Goal: Information Seeking & Learning: Compare options

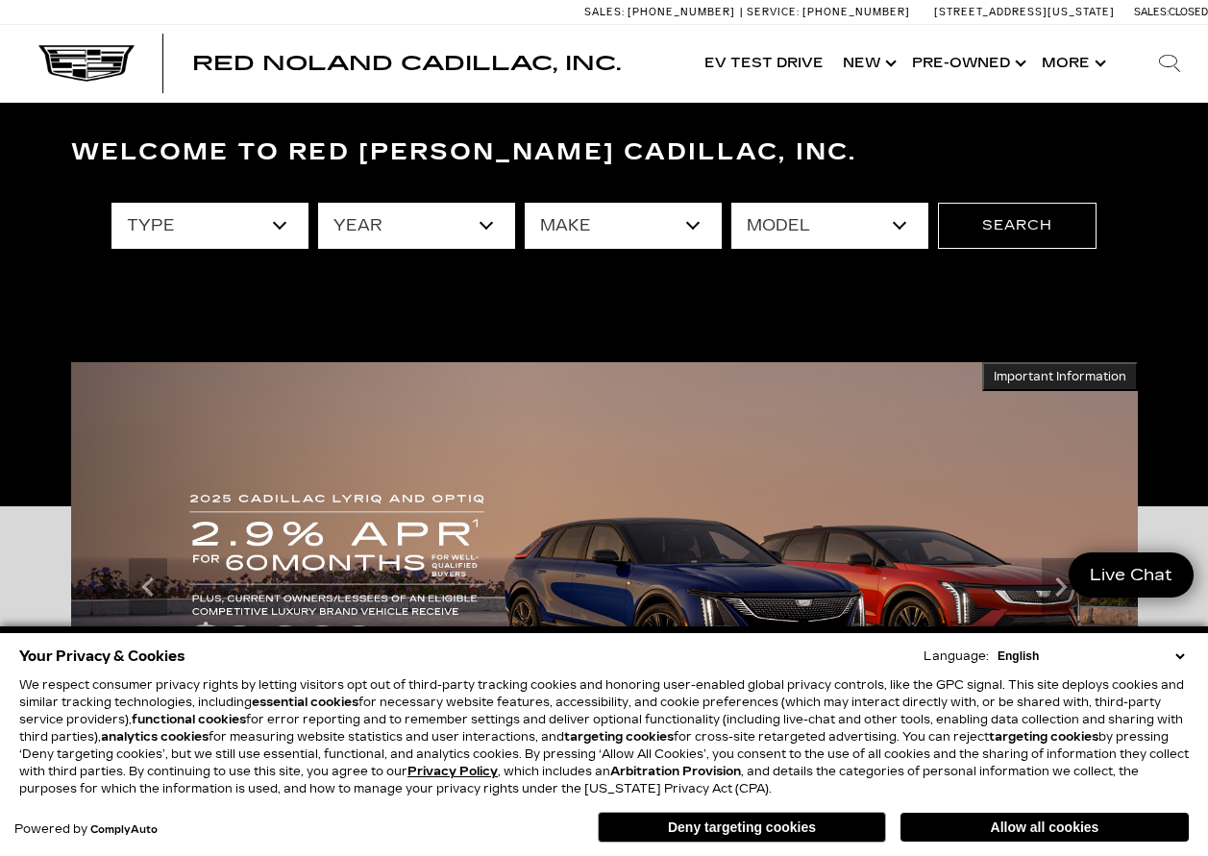
click at [275, 226] on select "type" at bounding box center [209, 226] width 197 height 46
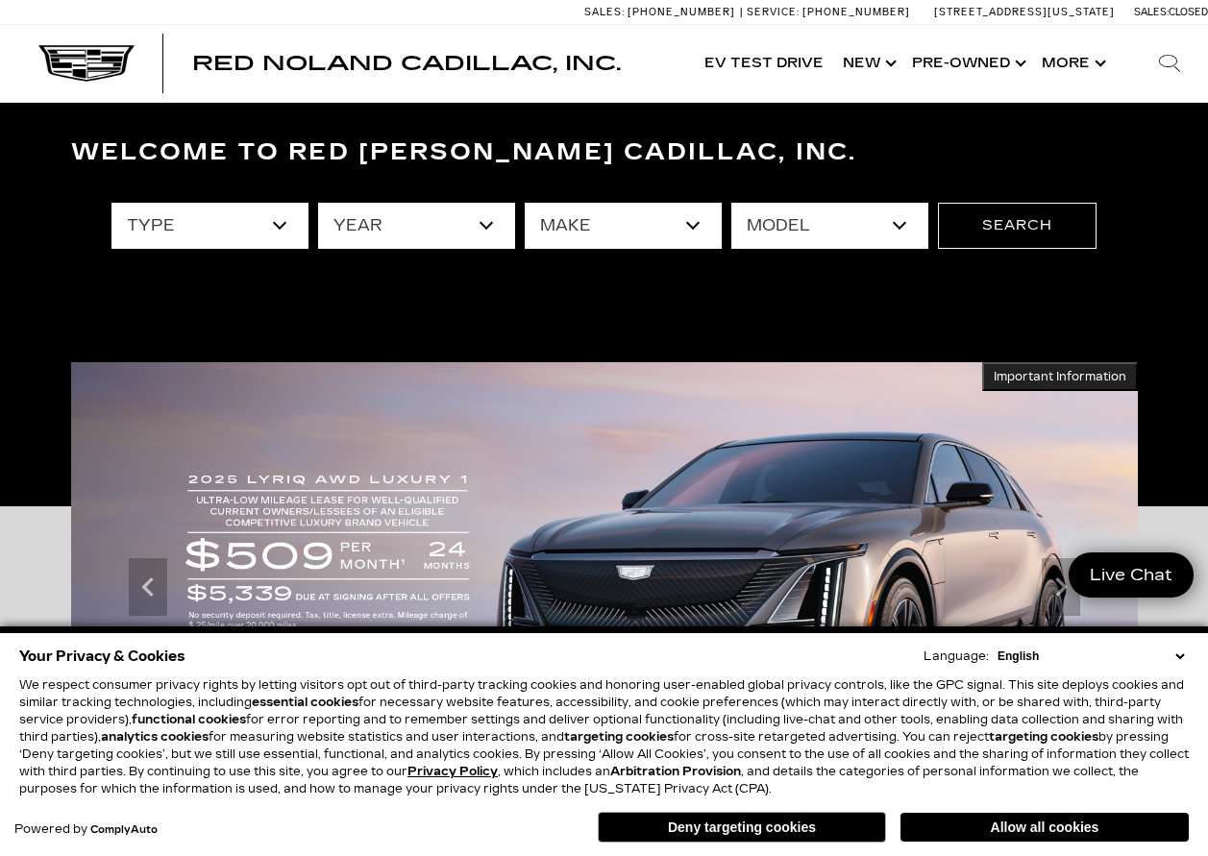
click at [278, 228] on select "type" at bounding box center [209, 226] width 197 height 46
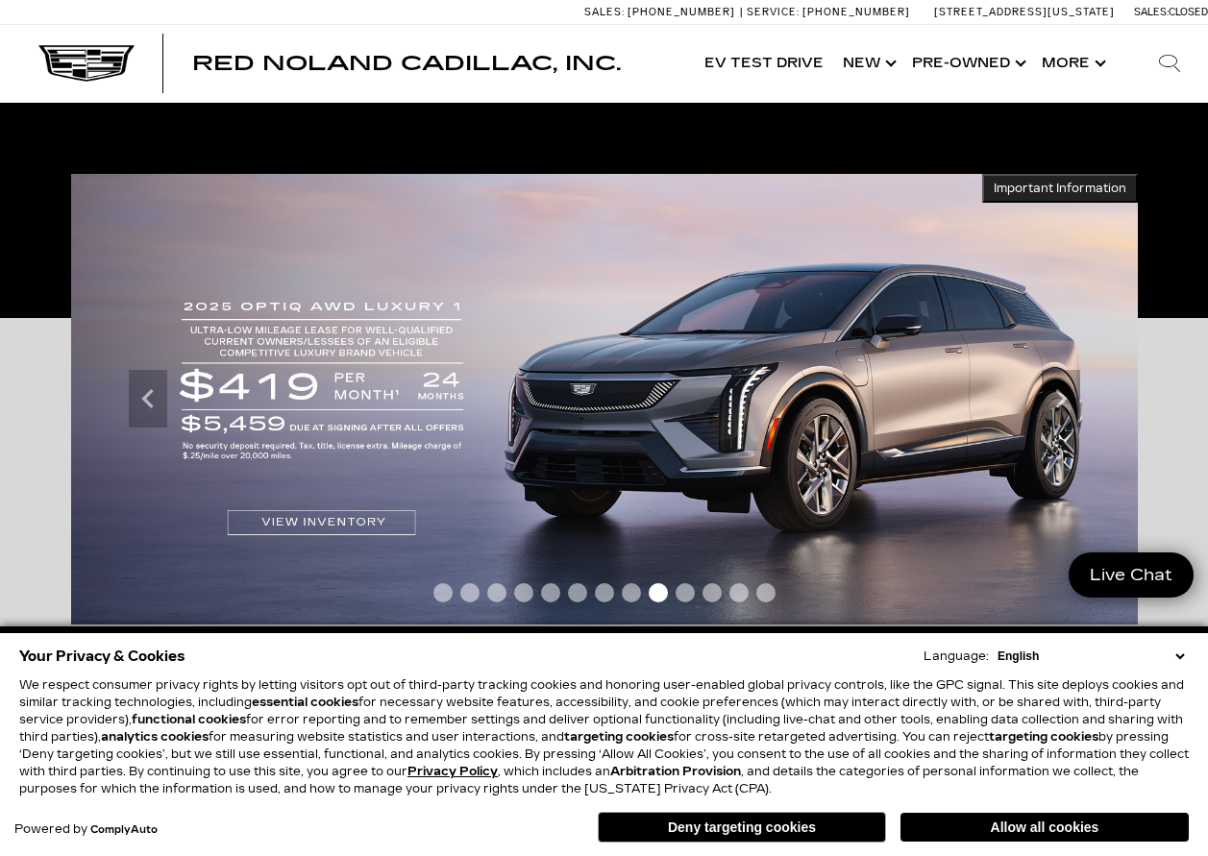
scroll to position [288, 0]
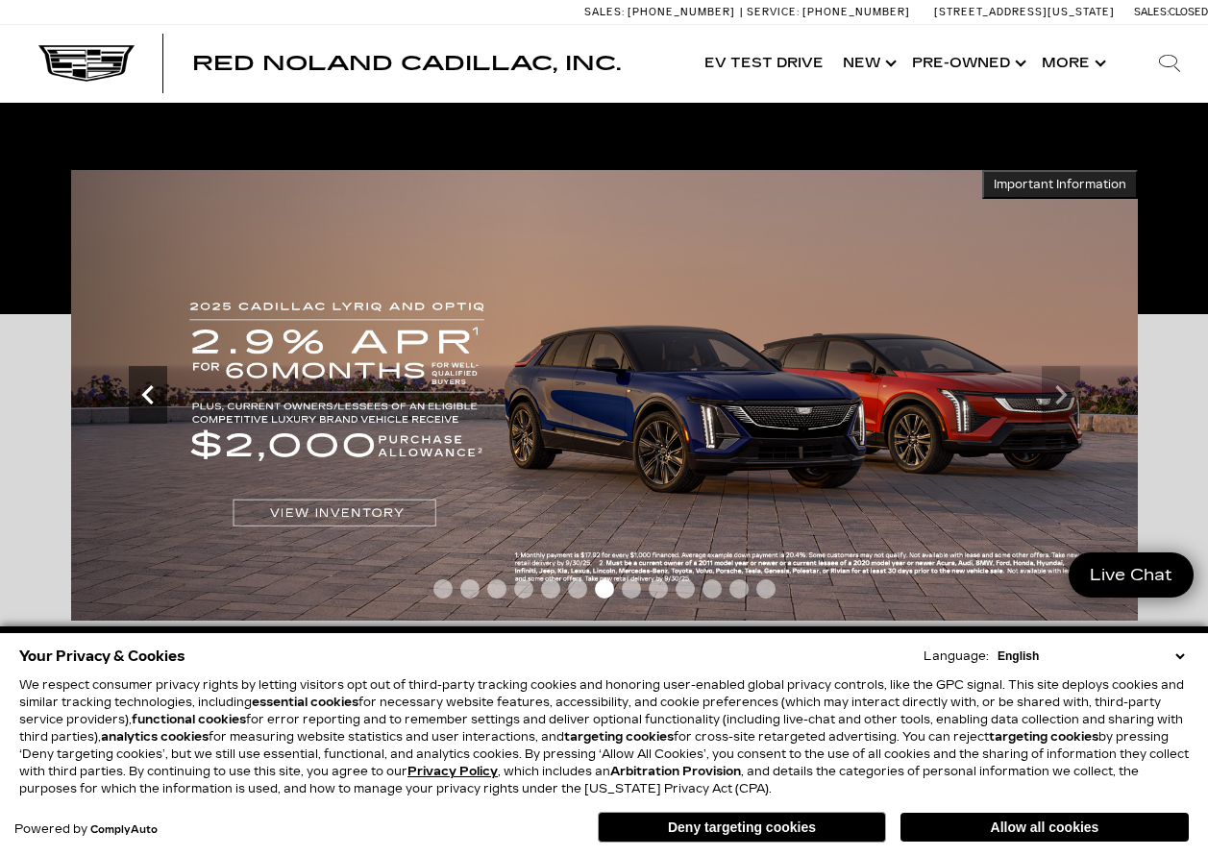
click at [148, 402] on icon "Previous" at bounding box center [147, 394] width 12 height 19
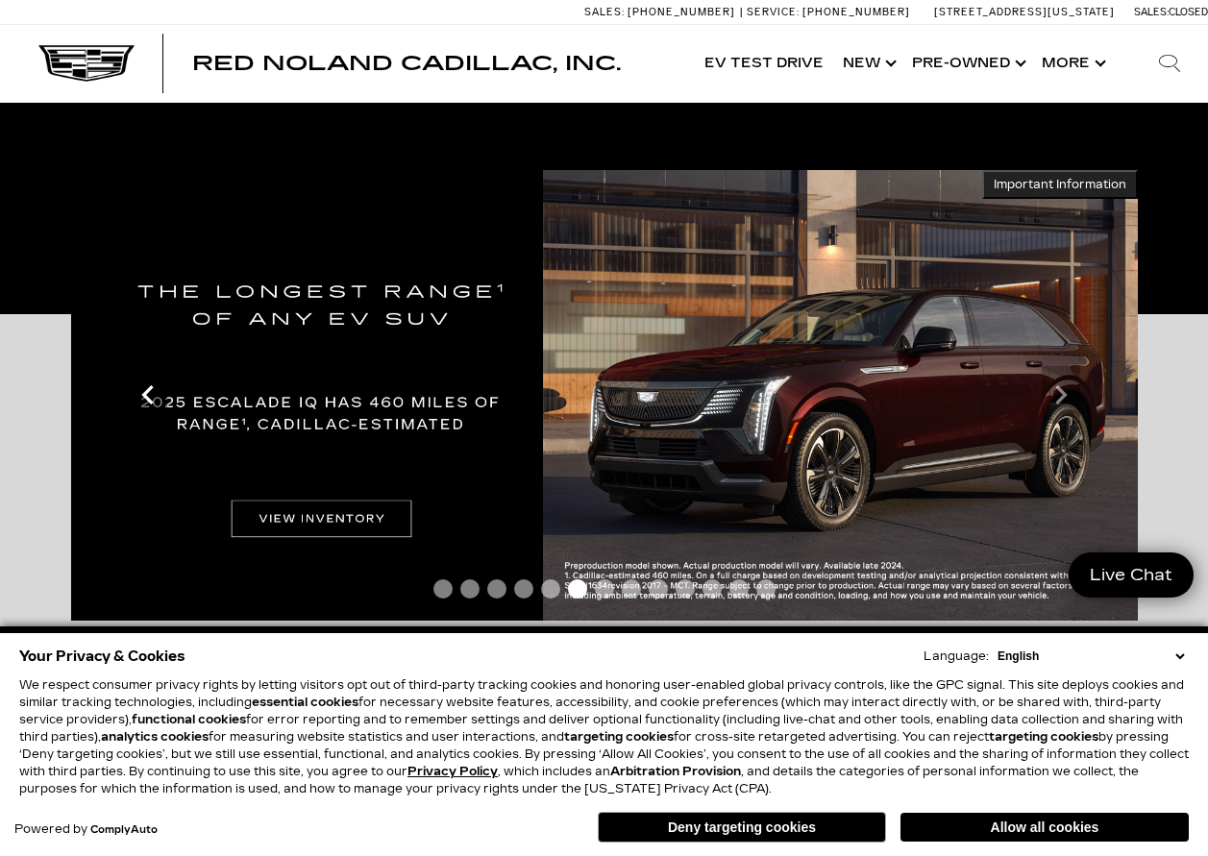
click at [148, 403] on icon "Previous" at bounding box center [148, 395] width 38 height 38
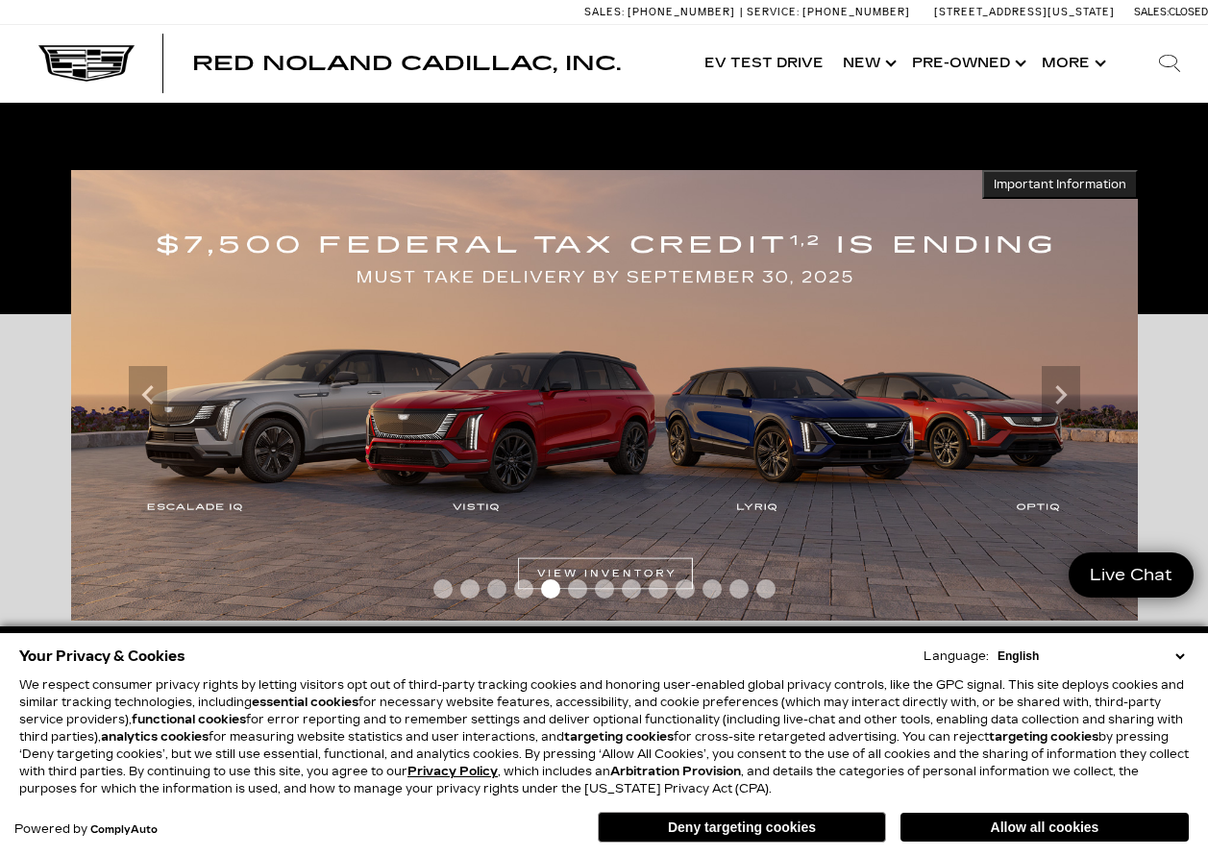
click at [578, 411] on img at bounding box center [604, 395] width 1067 height 451
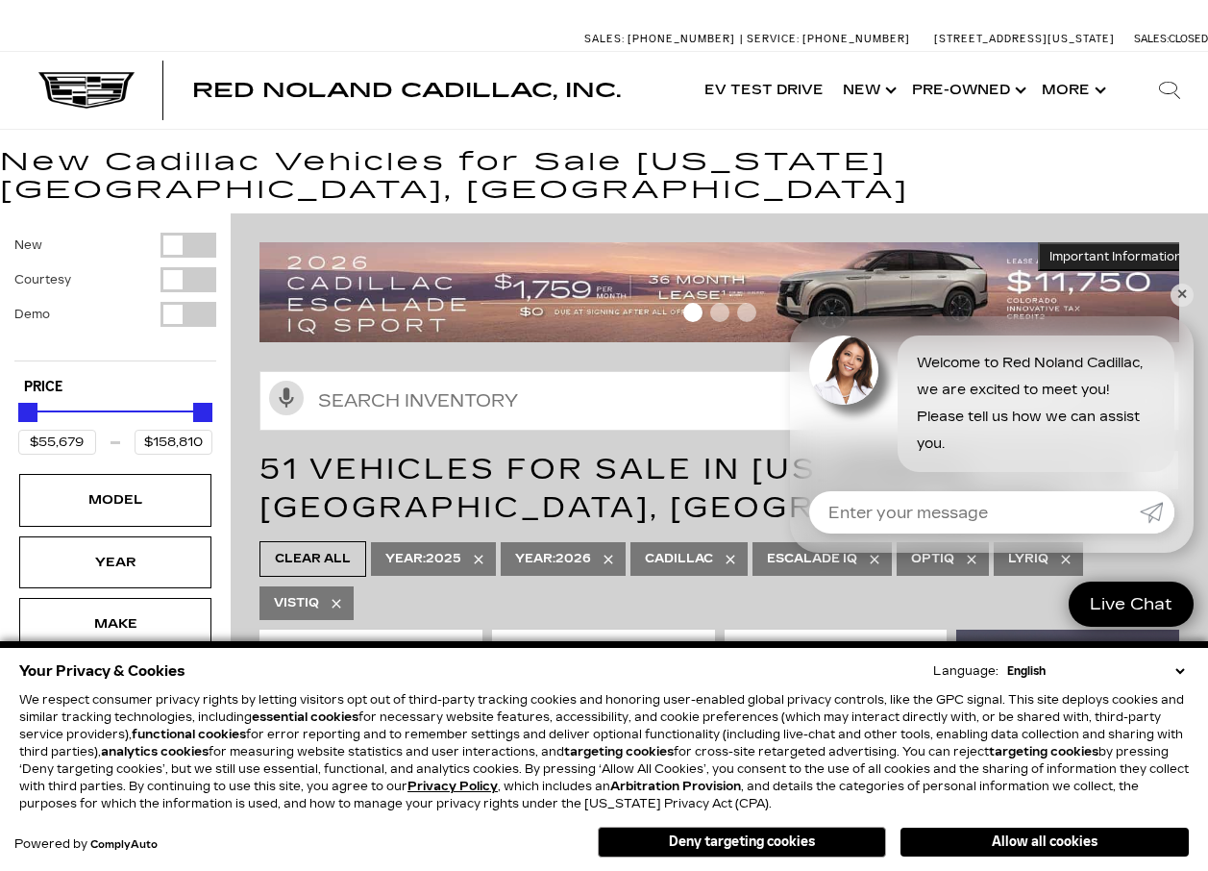
type input "$76,679"
click at [63, 396] on div "Price" at bounding box center [115, 413] width 194 height 34
type input "$158,810"
type input "$70,679"
type input "$158,679"
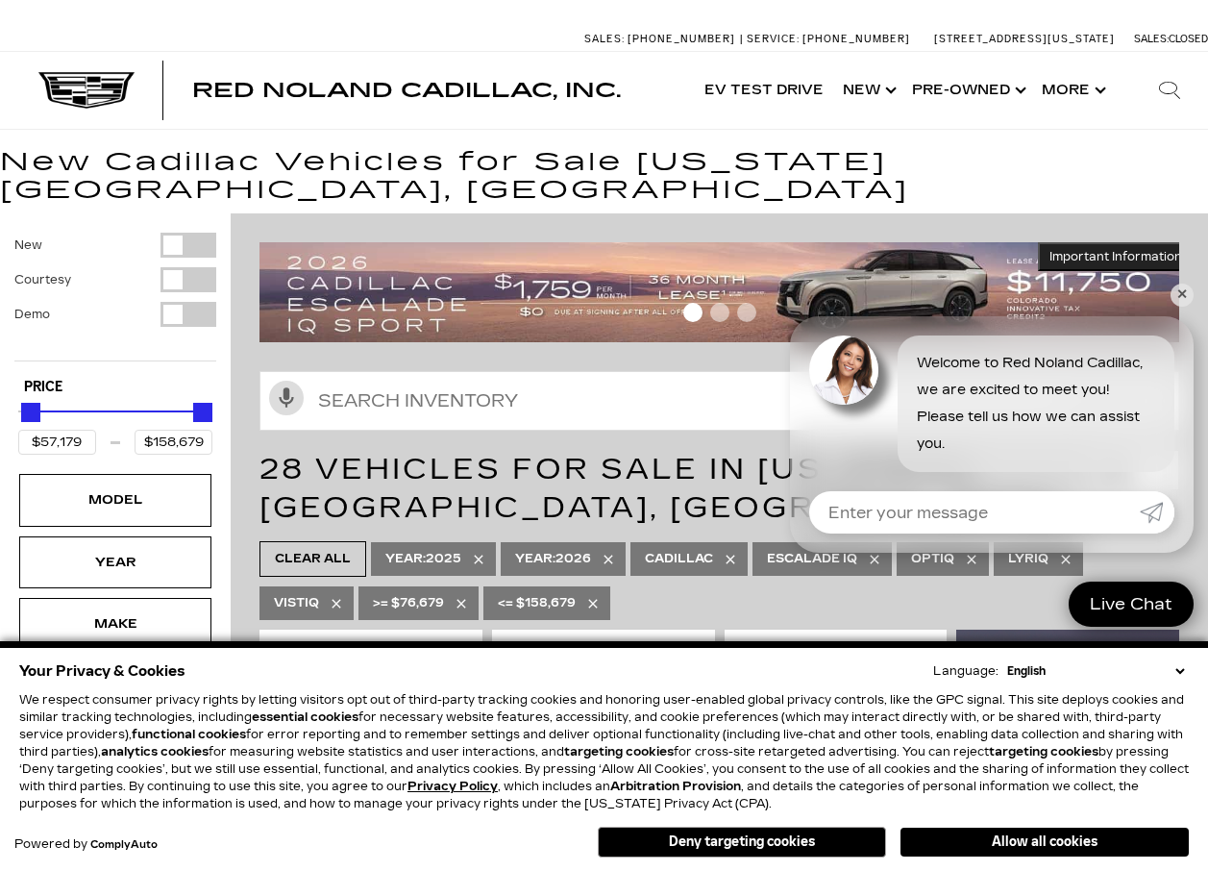
type input "$55,679"
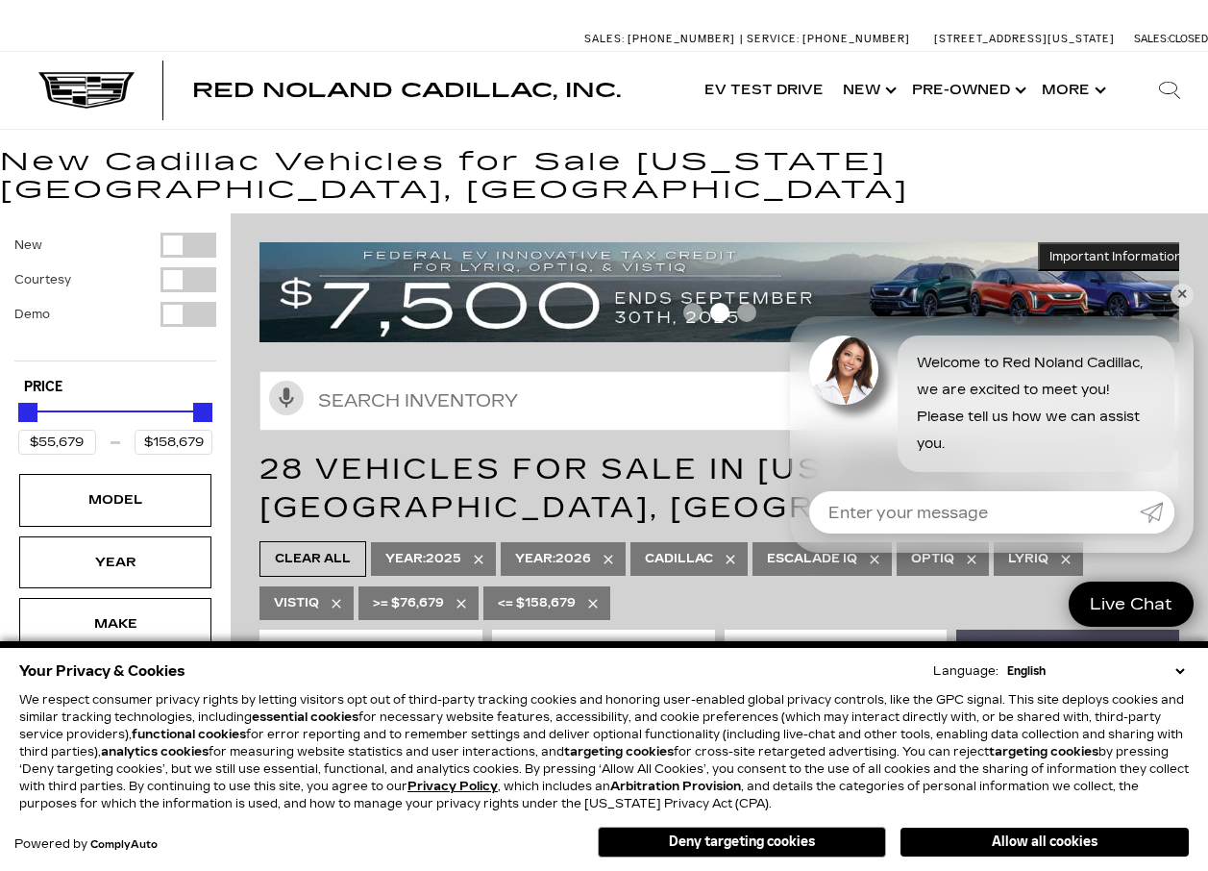
drag, startPoint x: 63, startPoint y: 382, endPoint x: 7, endPoint y: 387, distance: 56.9
click at [7, 387] on div "New Courtesy Demo Type Price $55,679 $158,679 Model Year Make Mileage Engine Co…" at bounding box center [115, 694] width 231 height 962
type input "$62,679"
drag, startPoint x: 95, startPoint y: 391, endPoint x: 38, endPoint y: 401, distance: 57.5
click at [38, 401] on div "Price" at bounding box center [115, 413] width 194 height 34
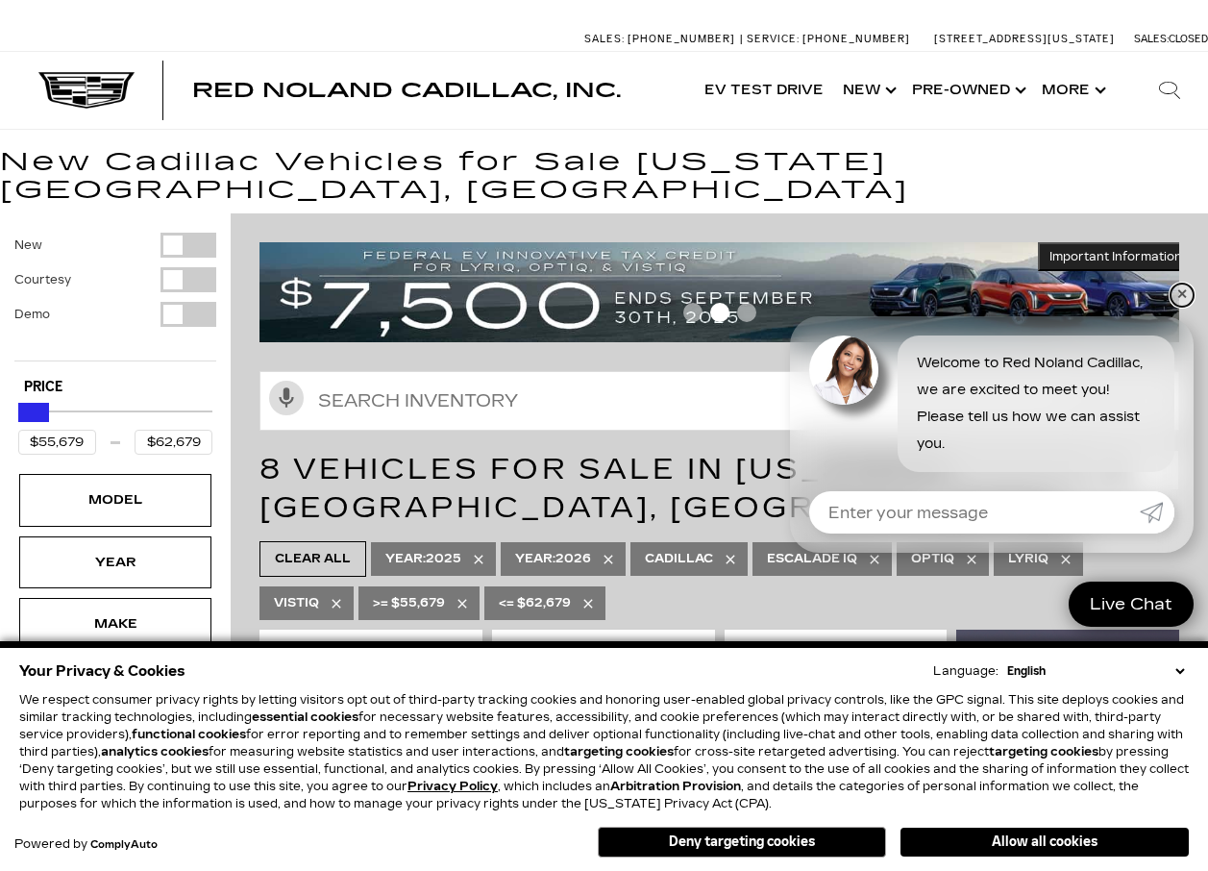
click at [1182, 293] on link "✕" at bounding box center [1181, 294] width 23 height 23
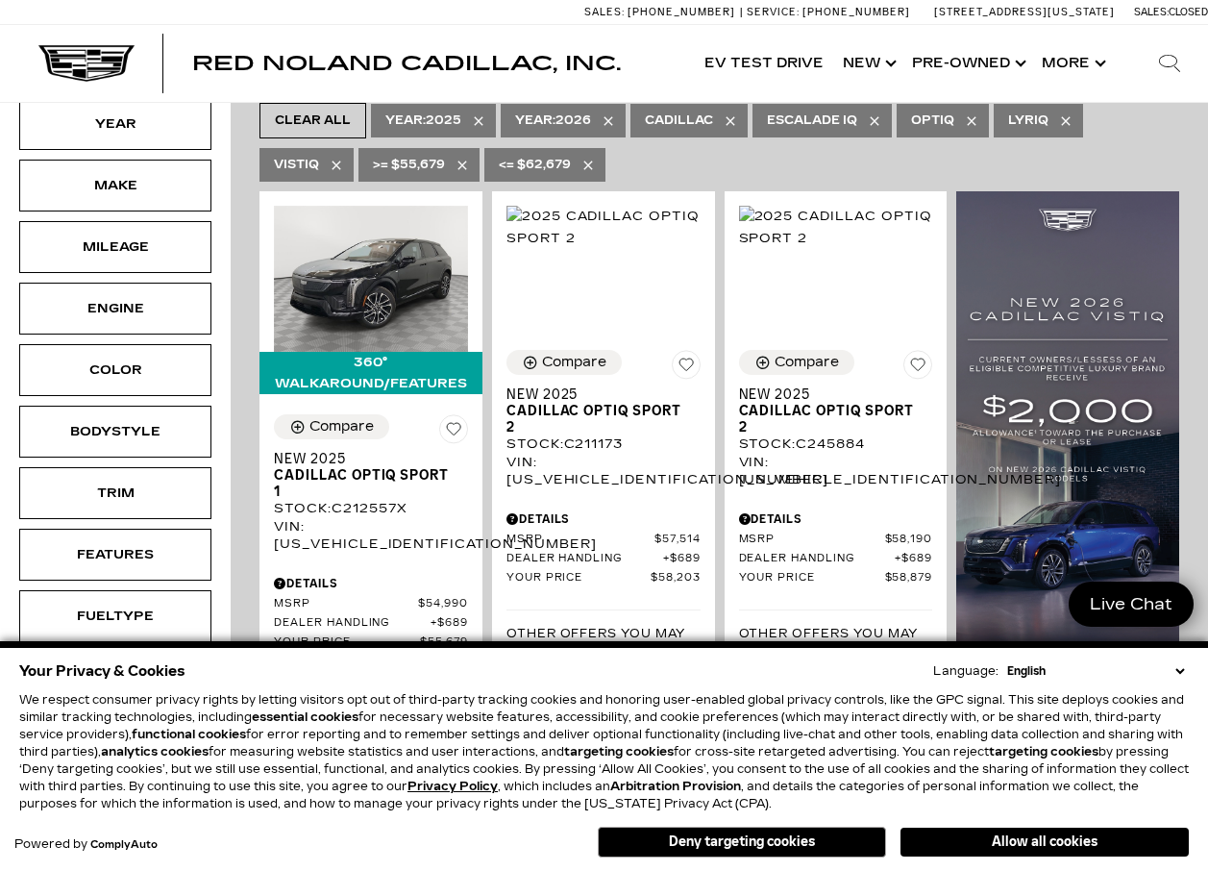
scroll to position [480, 0]
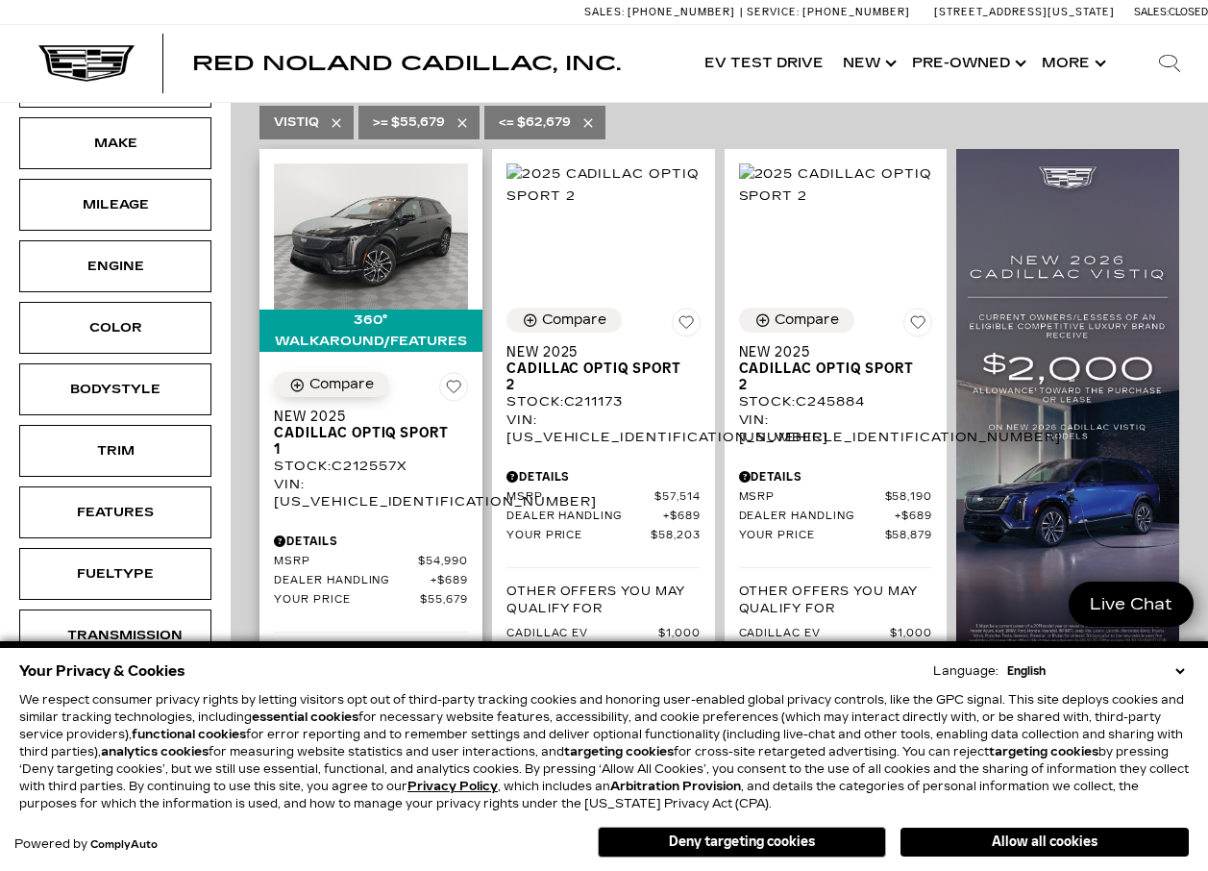
click at [293, 377] on icon "Compare Vehicle" at bounding box center [297, 385] width 16 height 16
click at [350, 376] on div "Compare" at bounding box center [342, 384] width 68 height 17
click at [350, 376] on div "Compare" at bounding box center [341, 384] width 64 height 17
click at [350, 376] on div "Compare" at bounding box center [342, 384] width 68 height 17
click at [359, 376] on div "Compare" at bounding box center [341, 384] width 64 height 17
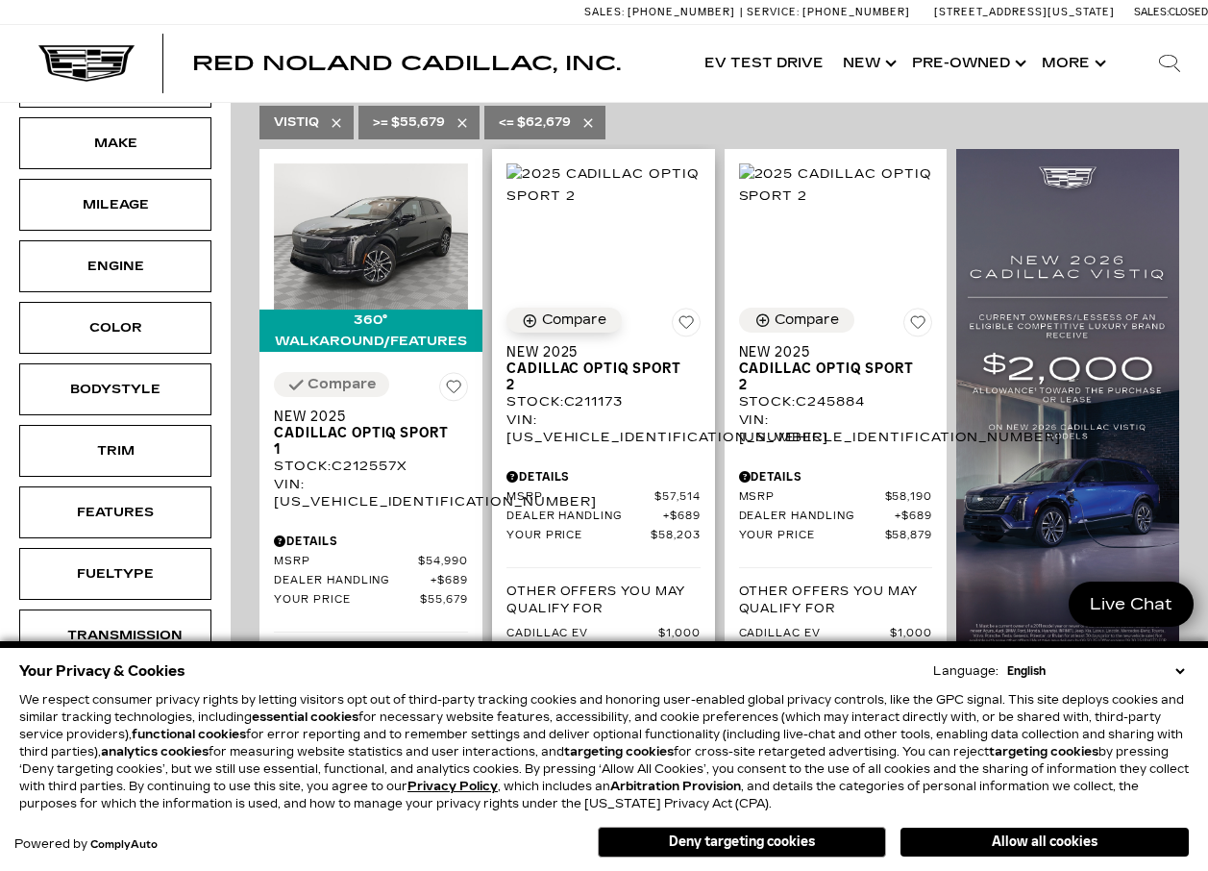
click at [564, 311] on div "Compare" at bounding box center [574, 319] width 64 height 17
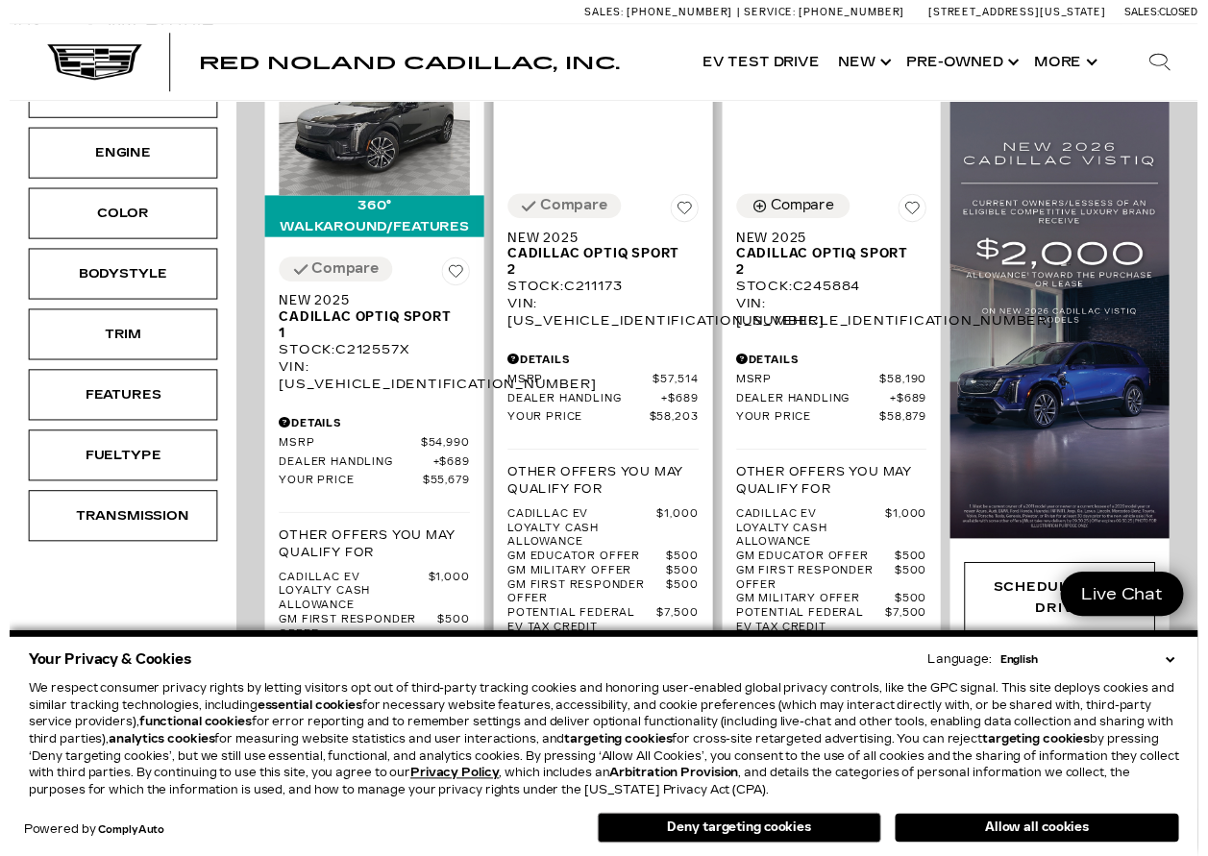
scroll to position [577, 0]
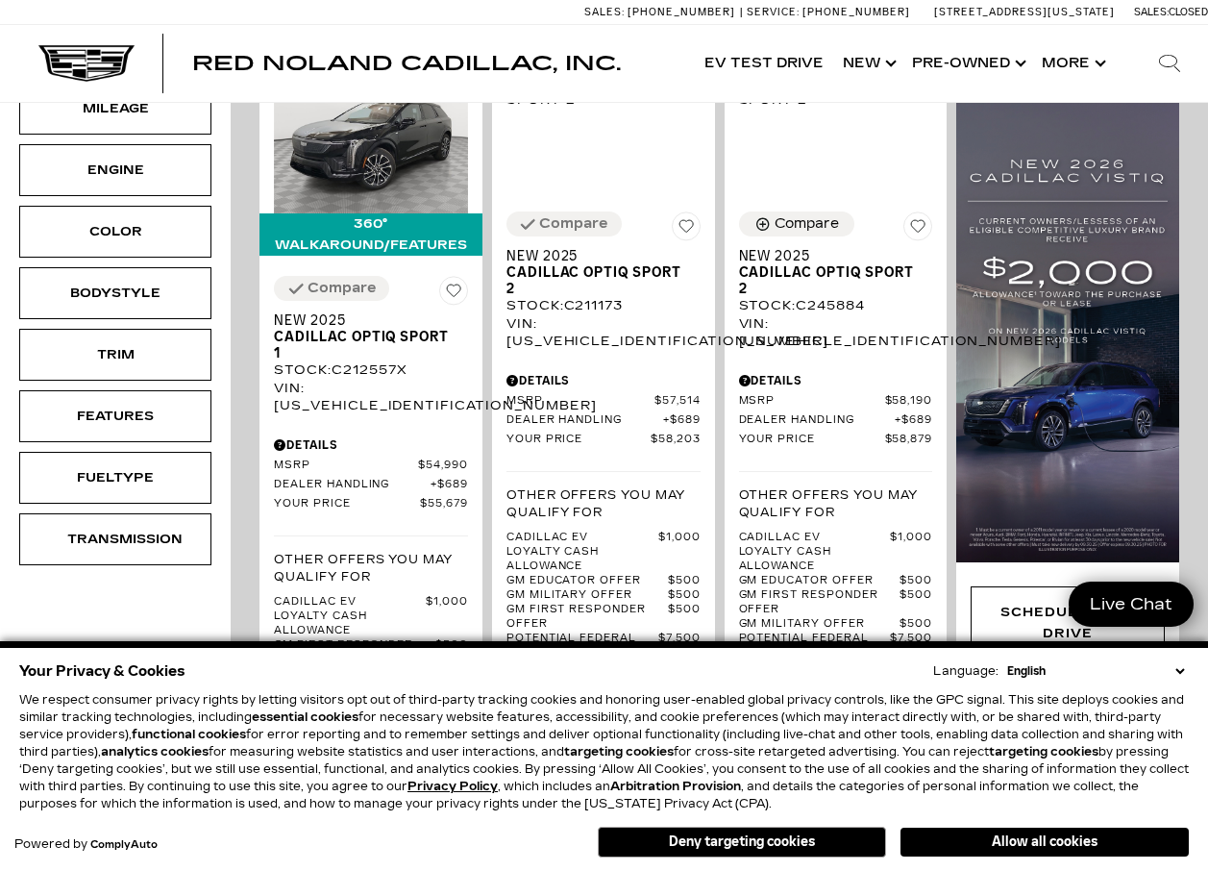
click at [1179, 672] on select "English Spanish / Español English / [GEOGRAPHIC_DATA] Korean / 한국어 Vietnamese /…" at bounding box center [1095, 670] width 186 height 17
click at [821, 679] on div "Your Privacy & Cookies Language: English Spanish / Español English / [GEOGRAPHI…" at bounding box center [603, 670] width 1169 height 27
click at [787, 838] on button "Deny targeting cookies" at bounding box center [742, 841] width 288 height 31
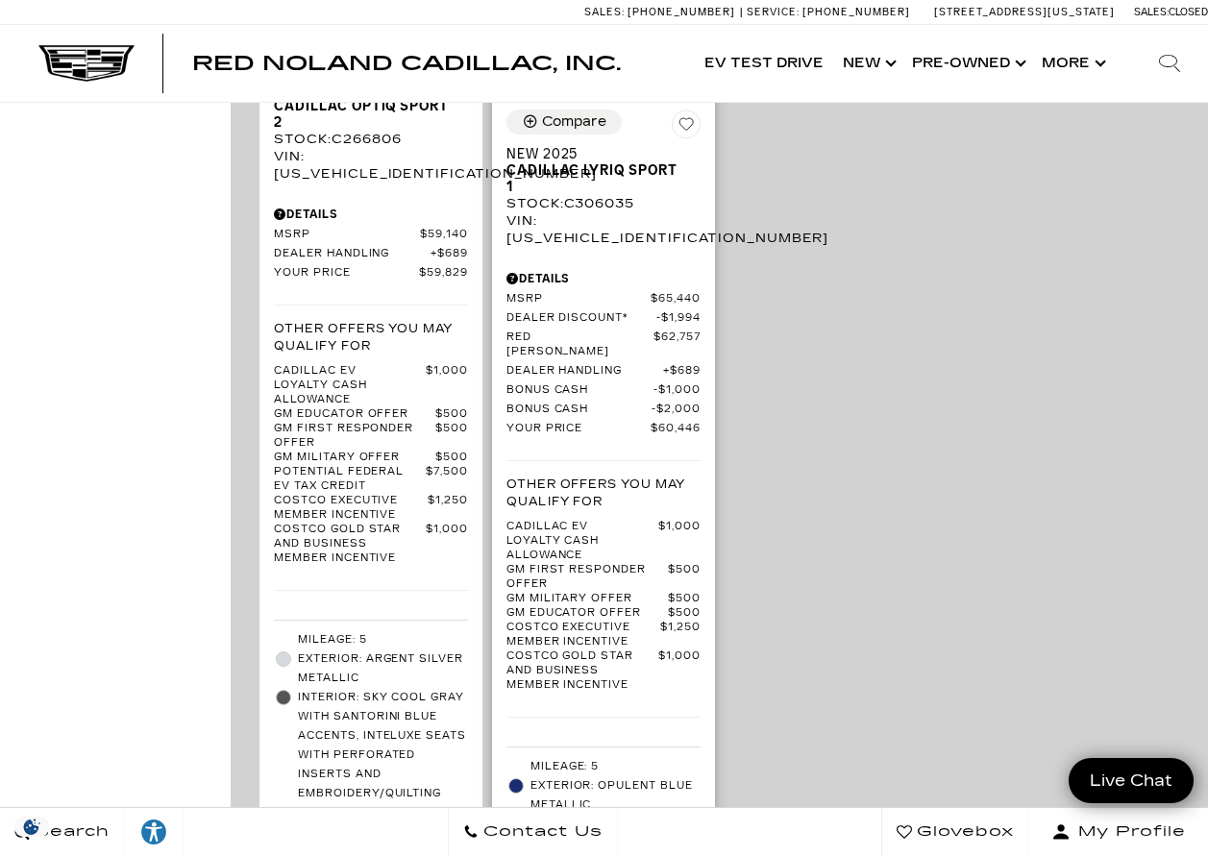
scroll to position [2787, 0]
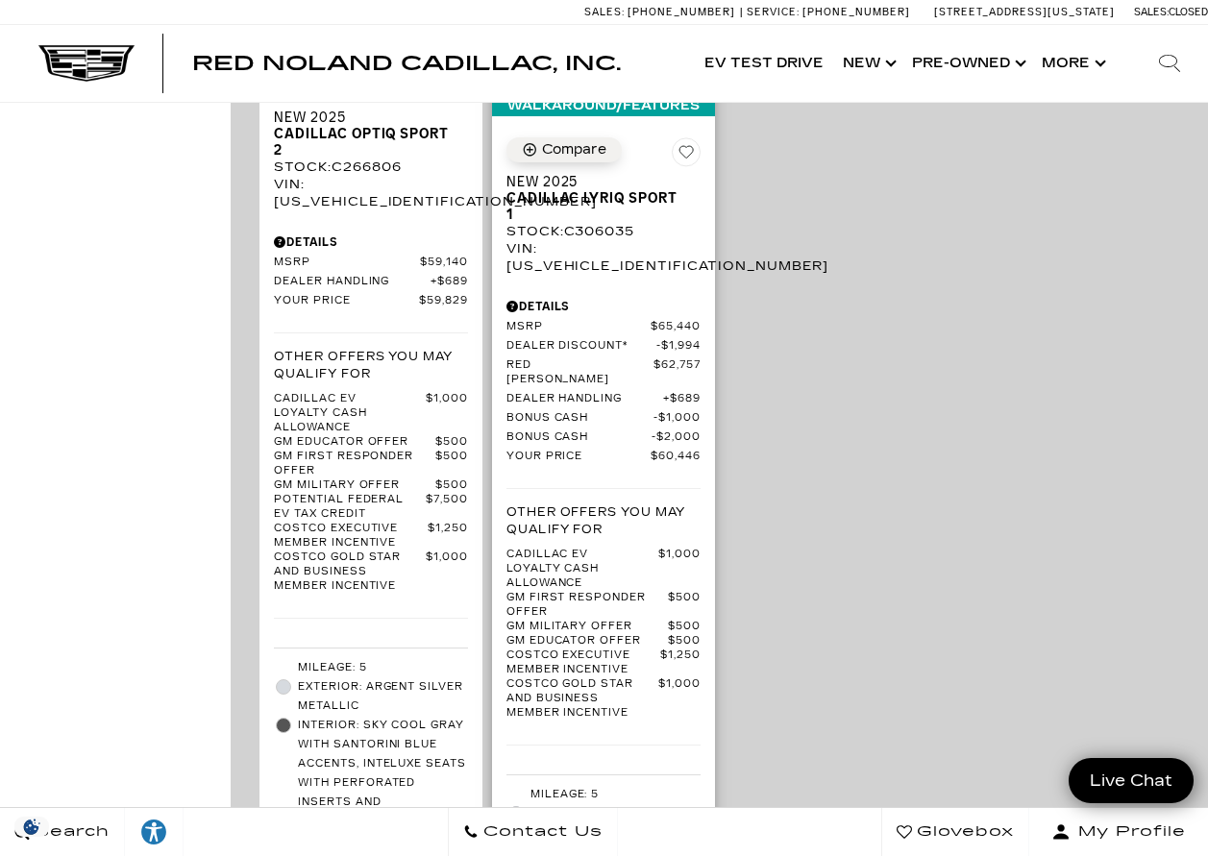
click at [578, 141] on div "Compare" at bounding box center [574, 149] width 64 height 17
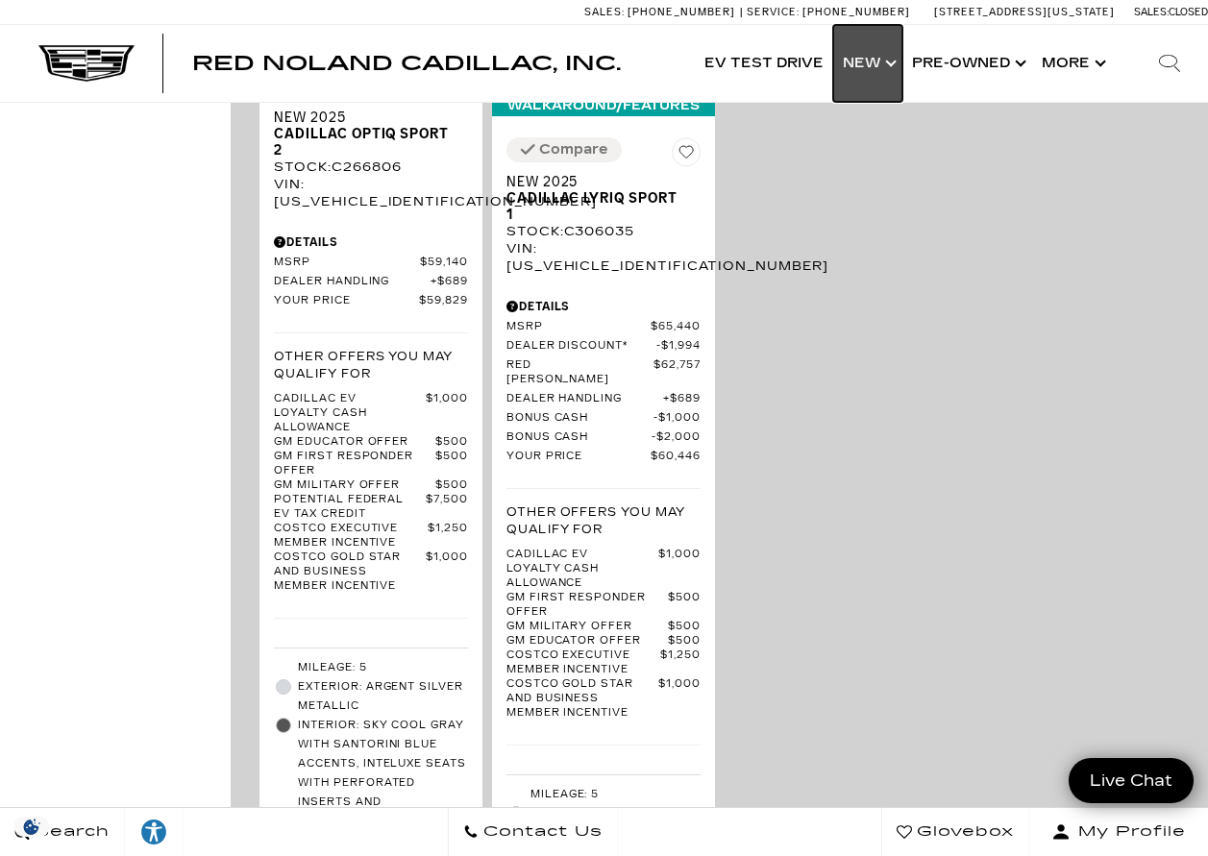
click at [885, 61] on link "Show New" at bounding box center [867, 63] width 69 height 77
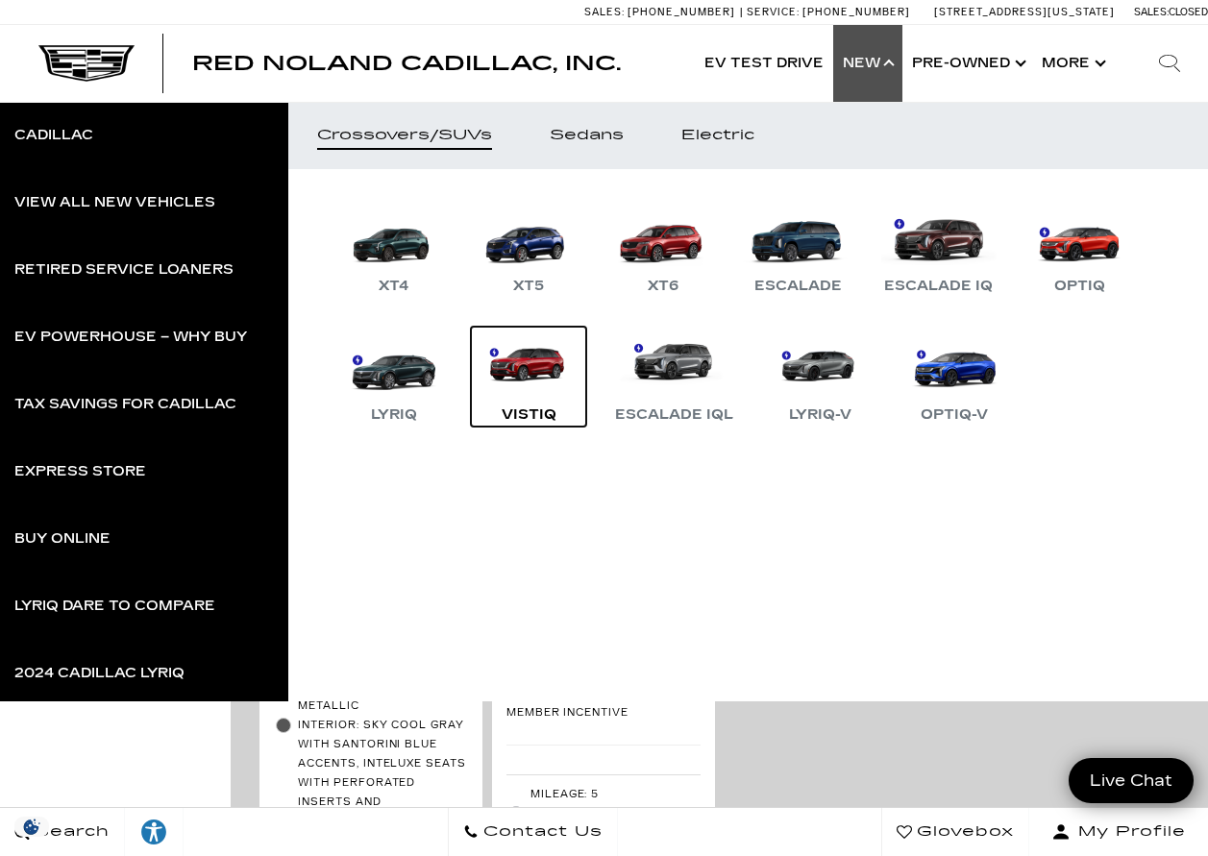
click at [525, 357] on link "VISTIQ" at bounding box center [528, 377] width 115 height 100
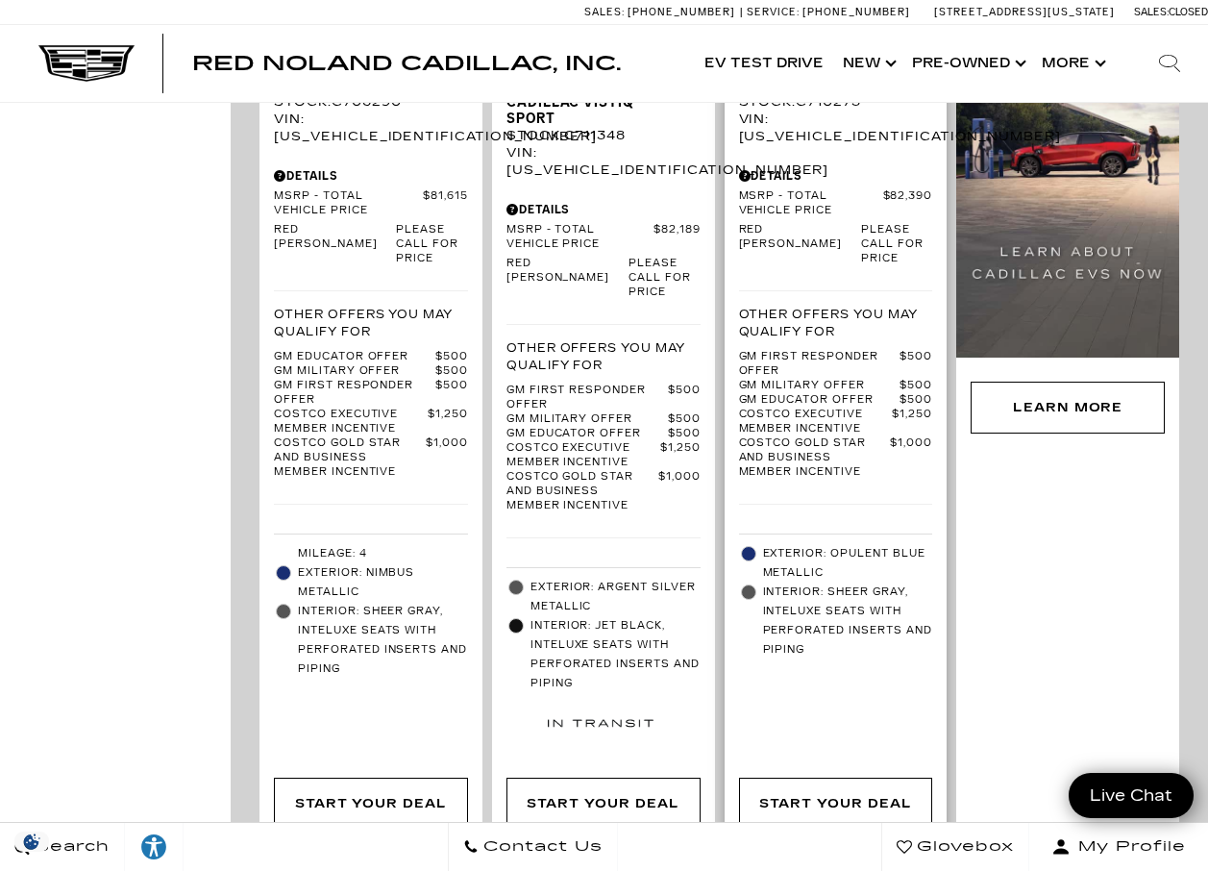
scroll to position [2595, 0]
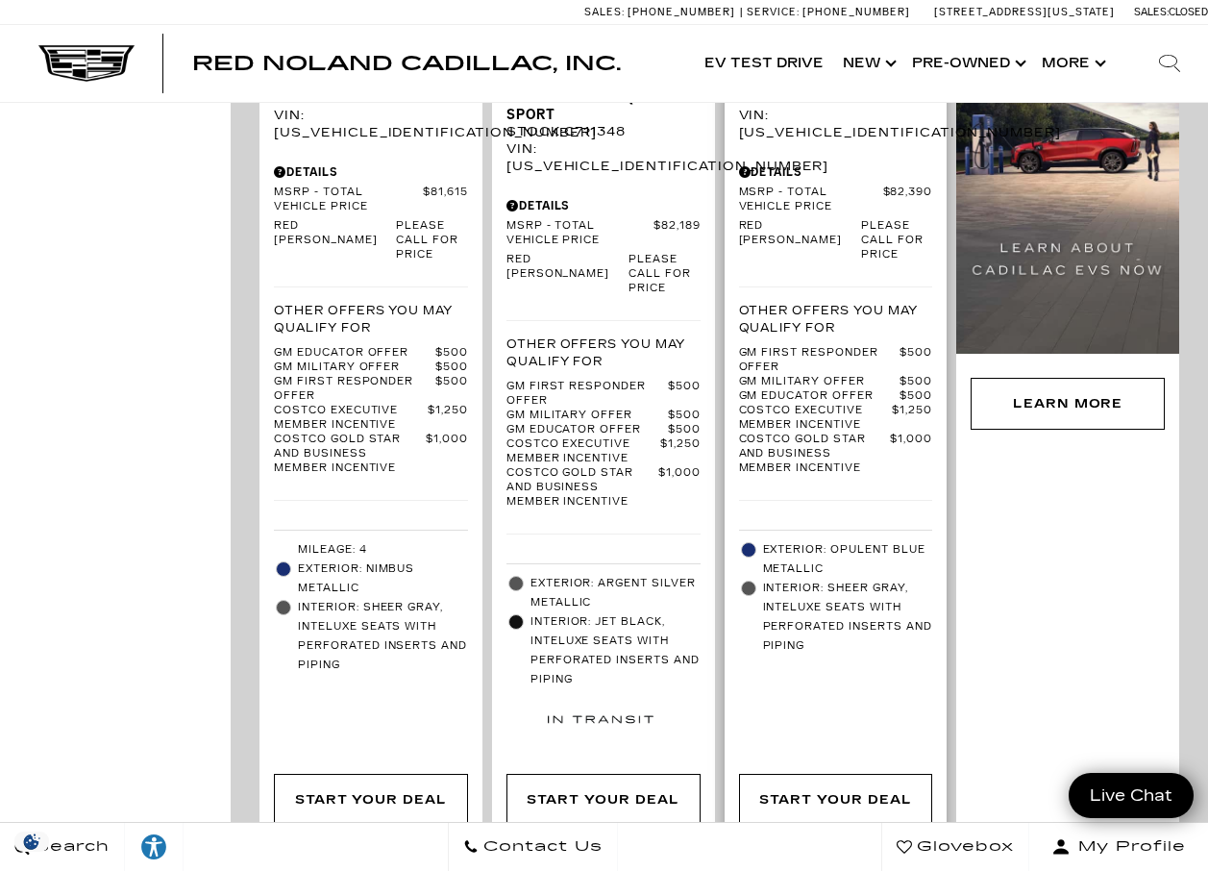
click at [855, 540] on span "Exterior: Opulent Blue Metallic" at bounding box center [848, 559] width 170 height 38
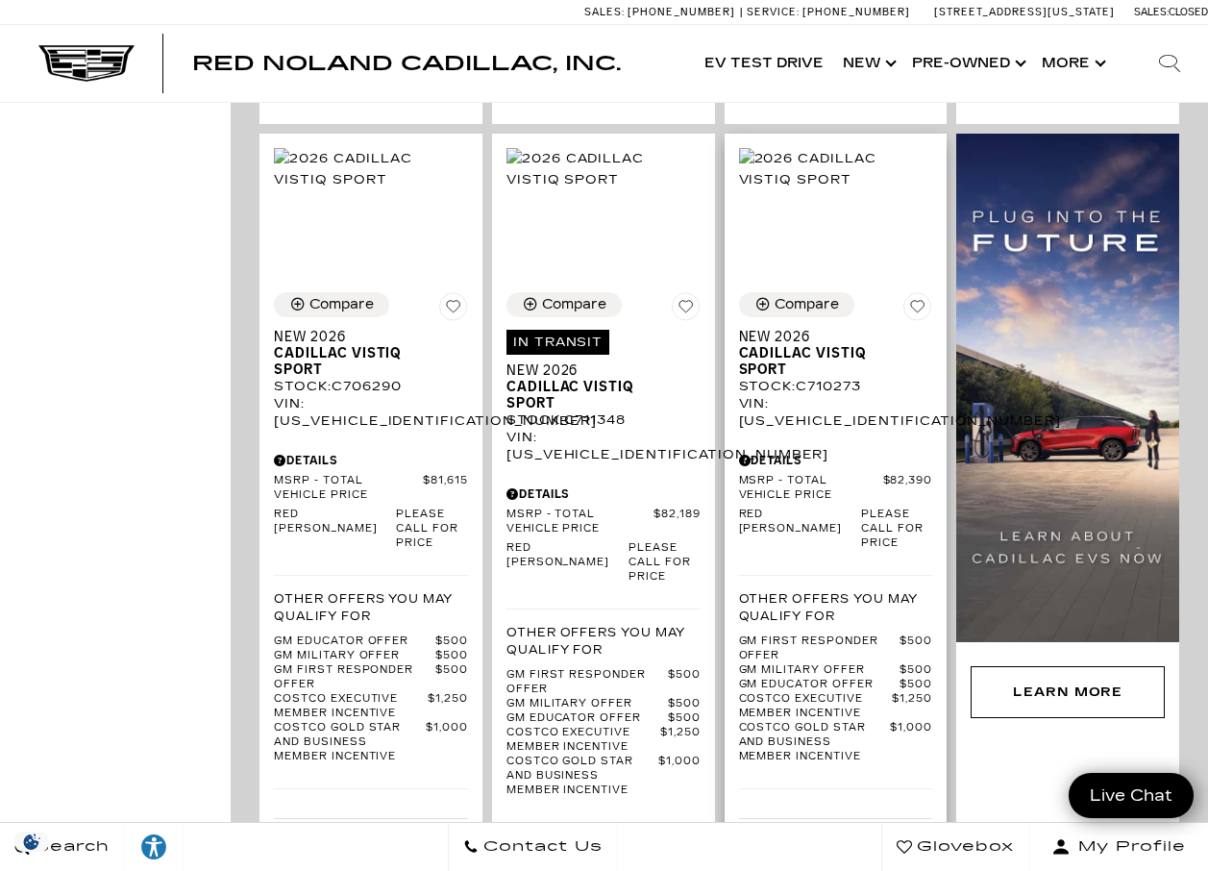
scroll to position [2210, 0]
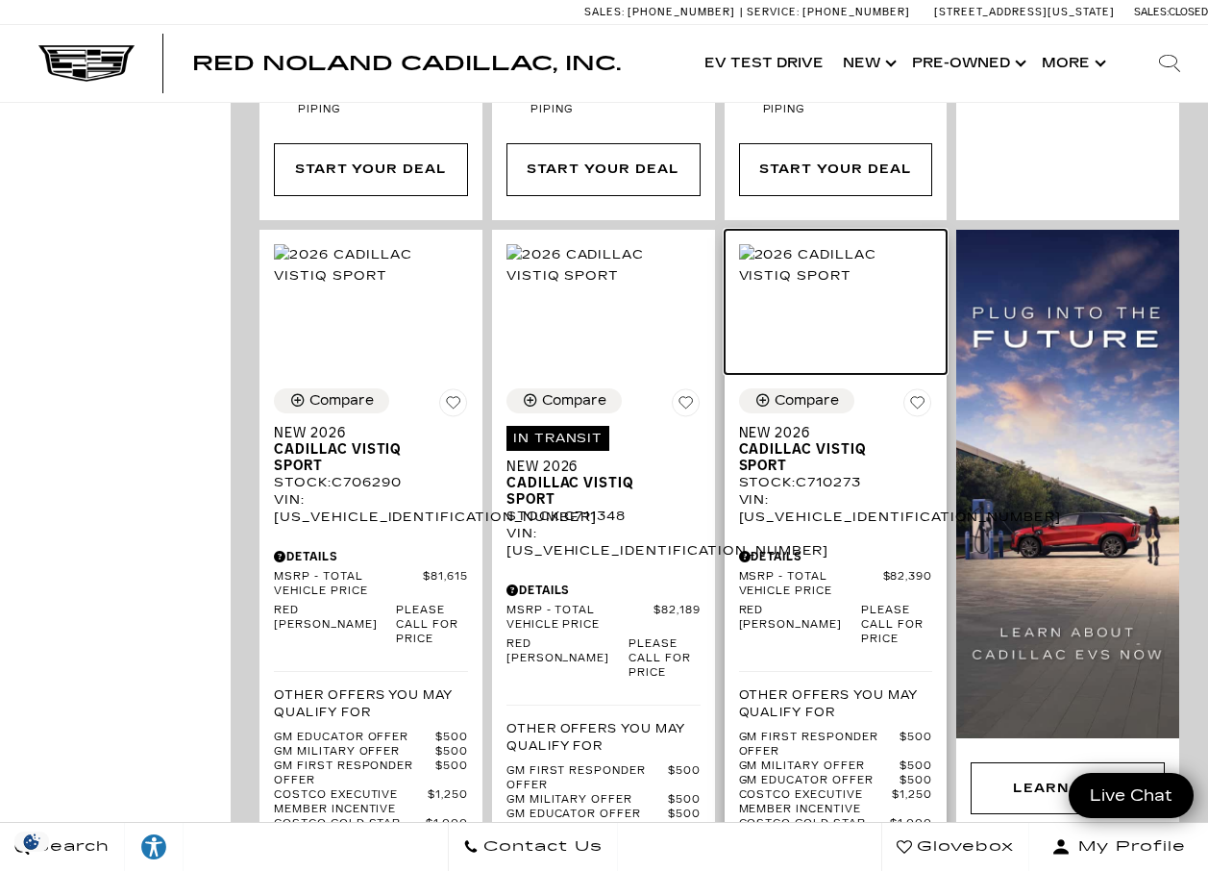
click at [859, 268] on img at bounding box center [836, 265] width 194 height 42
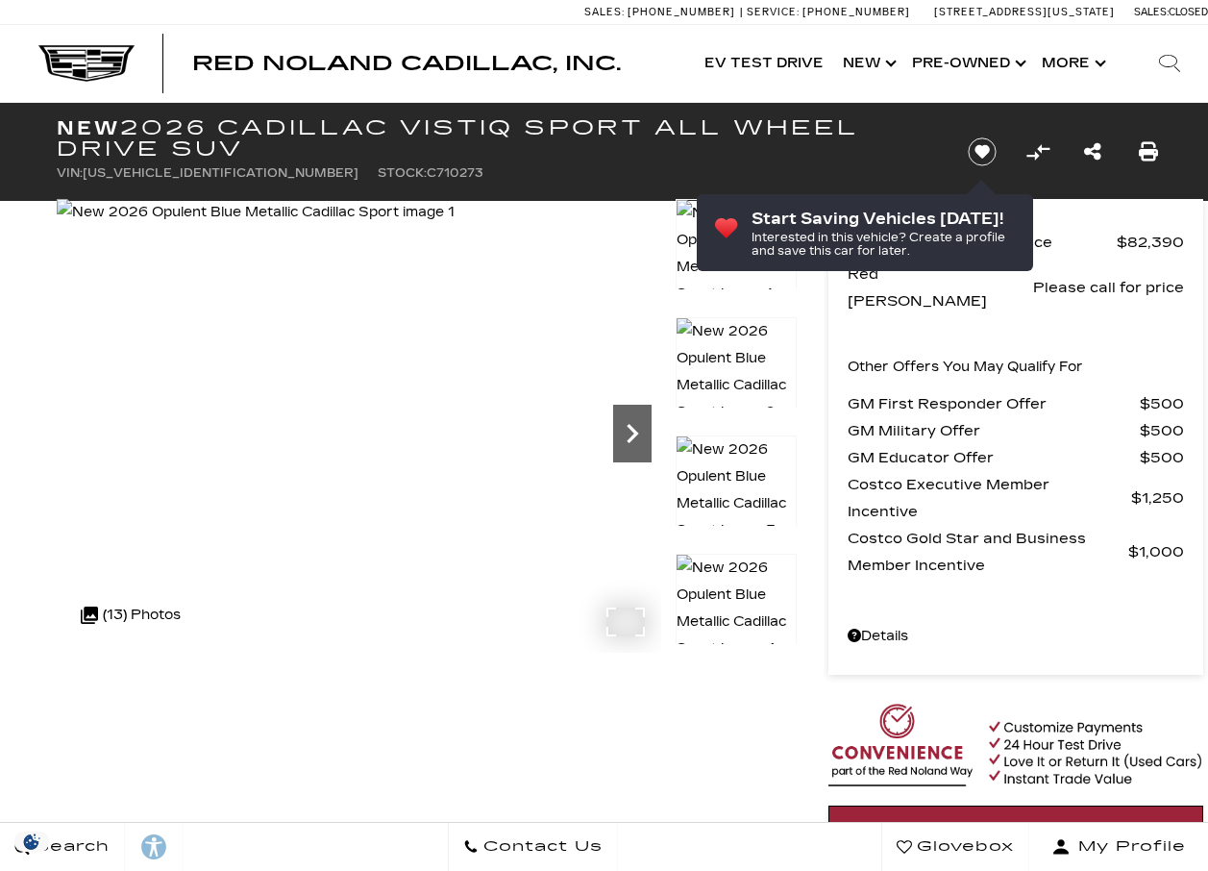
click at [632, 434] on icon "Next" at bounding box center [632, 433] width 38 height 38
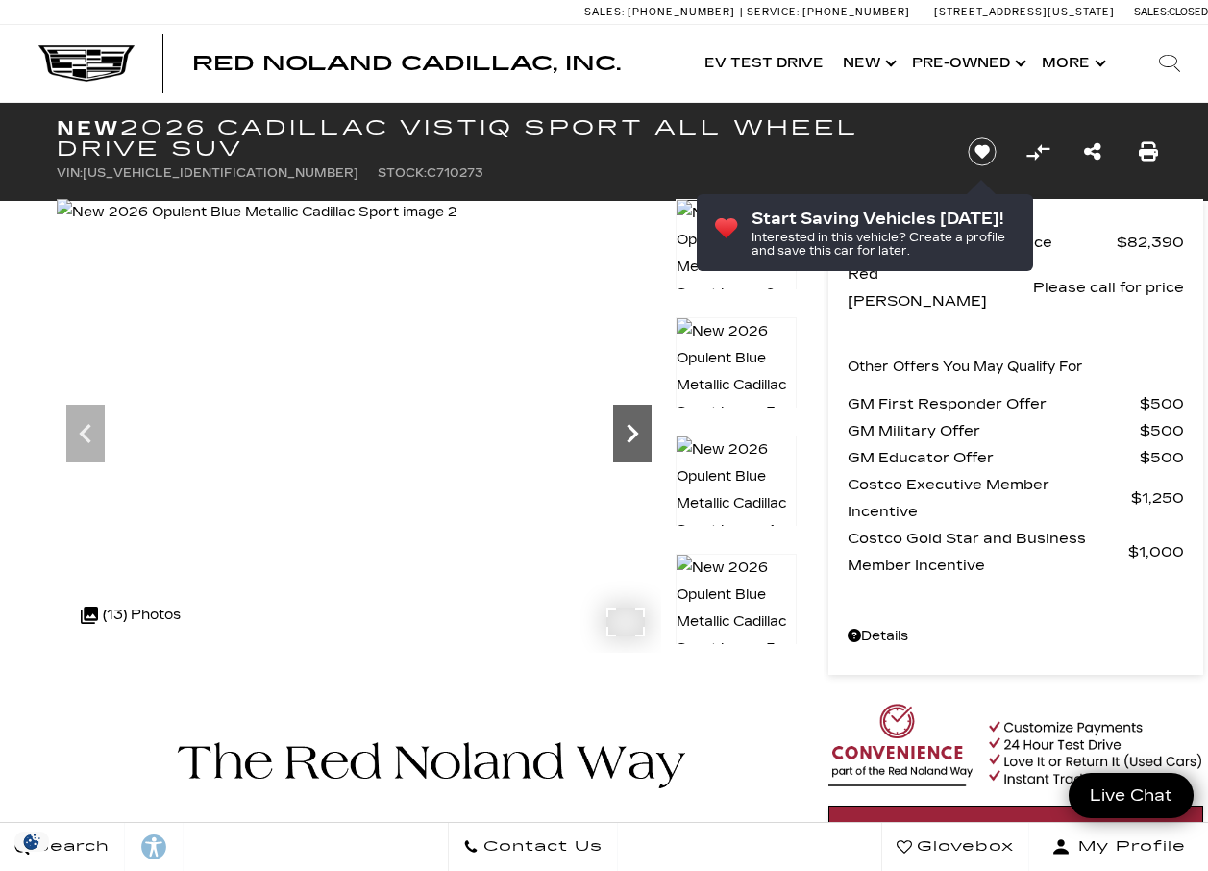
click at [632, 434] on icon "Next" at bounding box center [632, 433] width 38 height 38
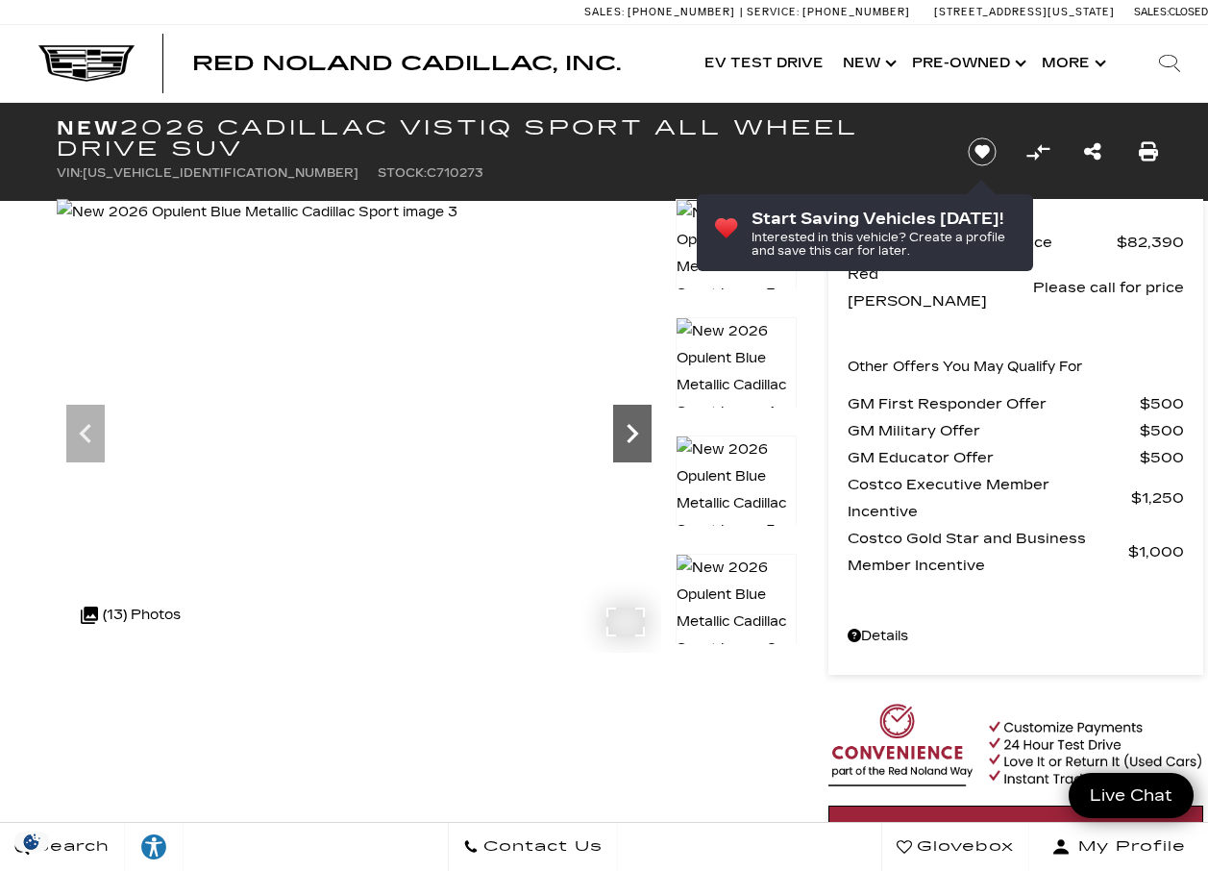
click at [632, 434] on icon "Next" at bounding box center [632, 433] width 38 height 38
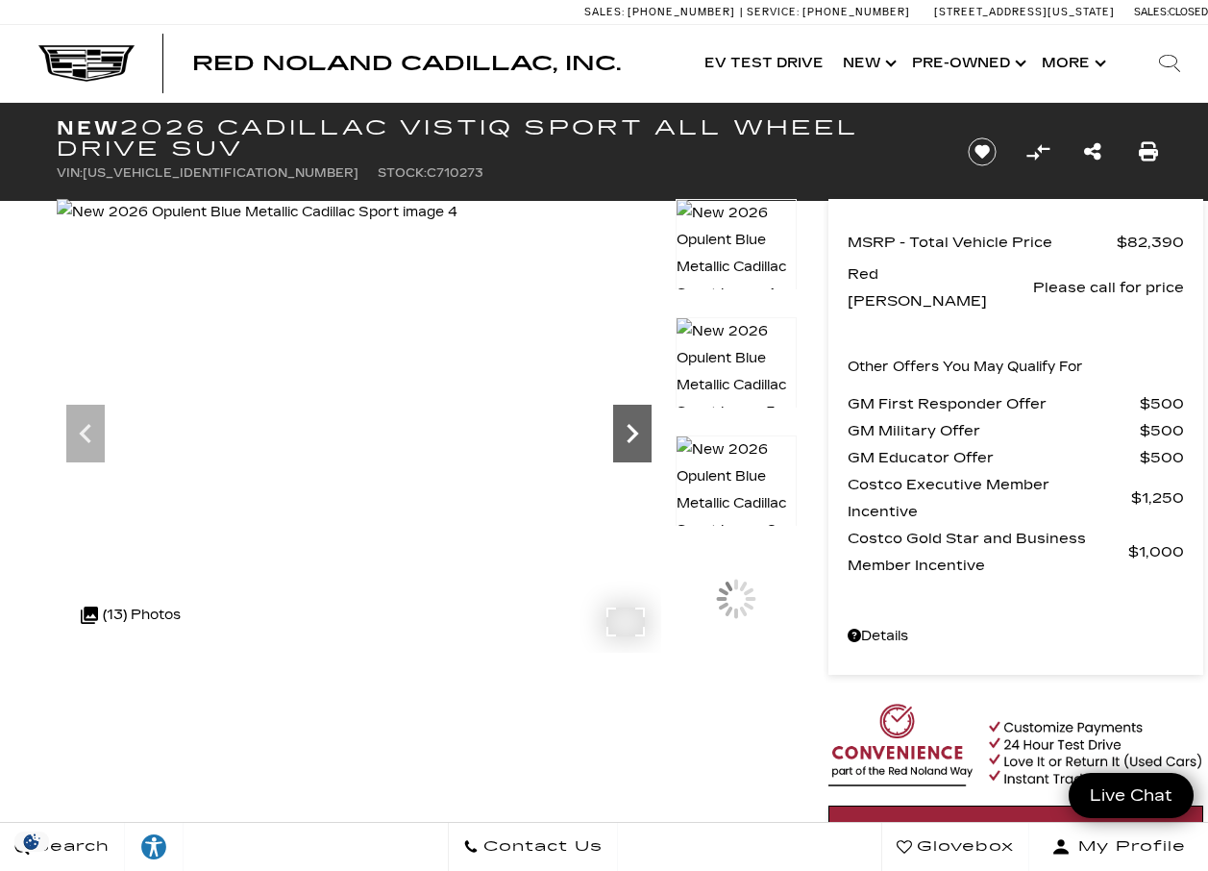
click at [632, 434] on icon "Next" at bounding box center [632, 433] width 38 height 38
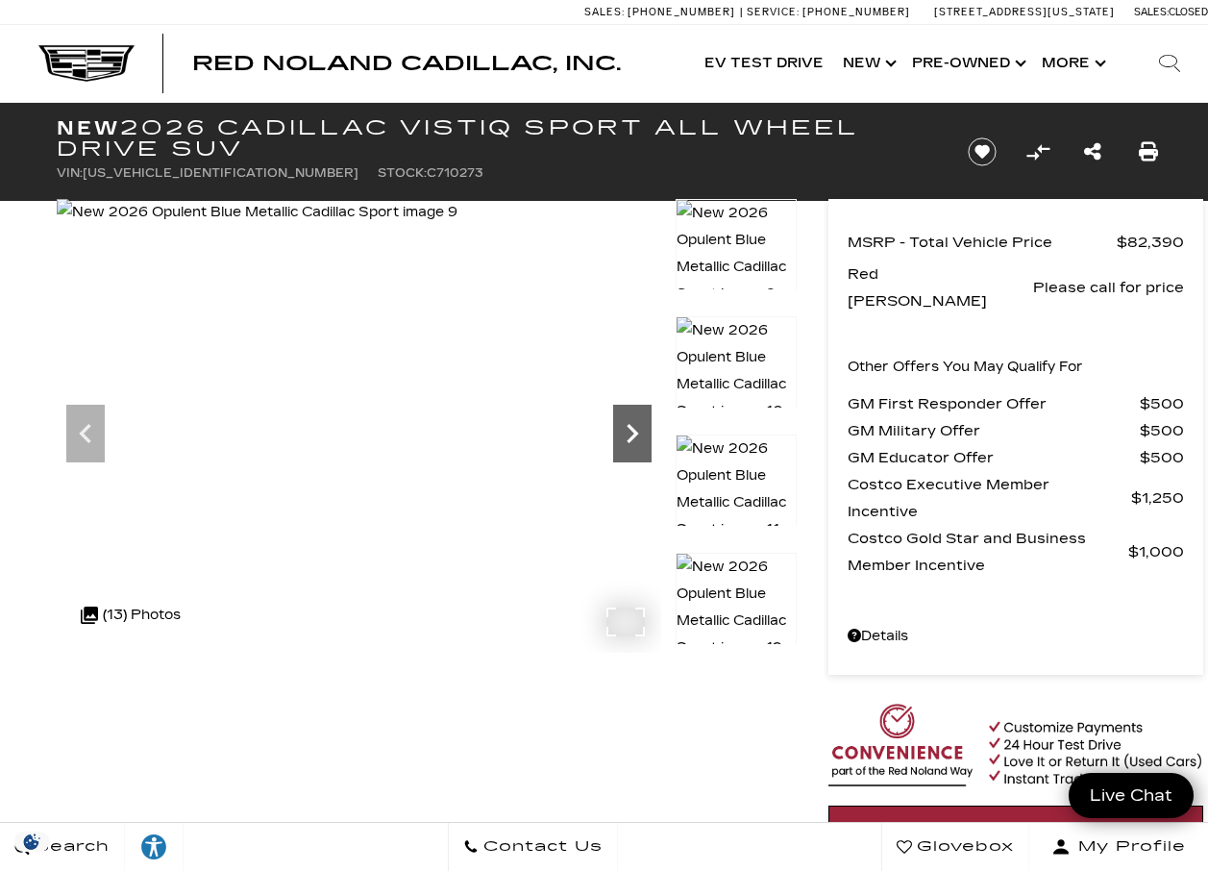
click at [632, 433] on icon "Next" at bounding box center [632, 433] width 38 height 38
click at [464, 226] on img at bounding box center [260, 212] width 407 height 27
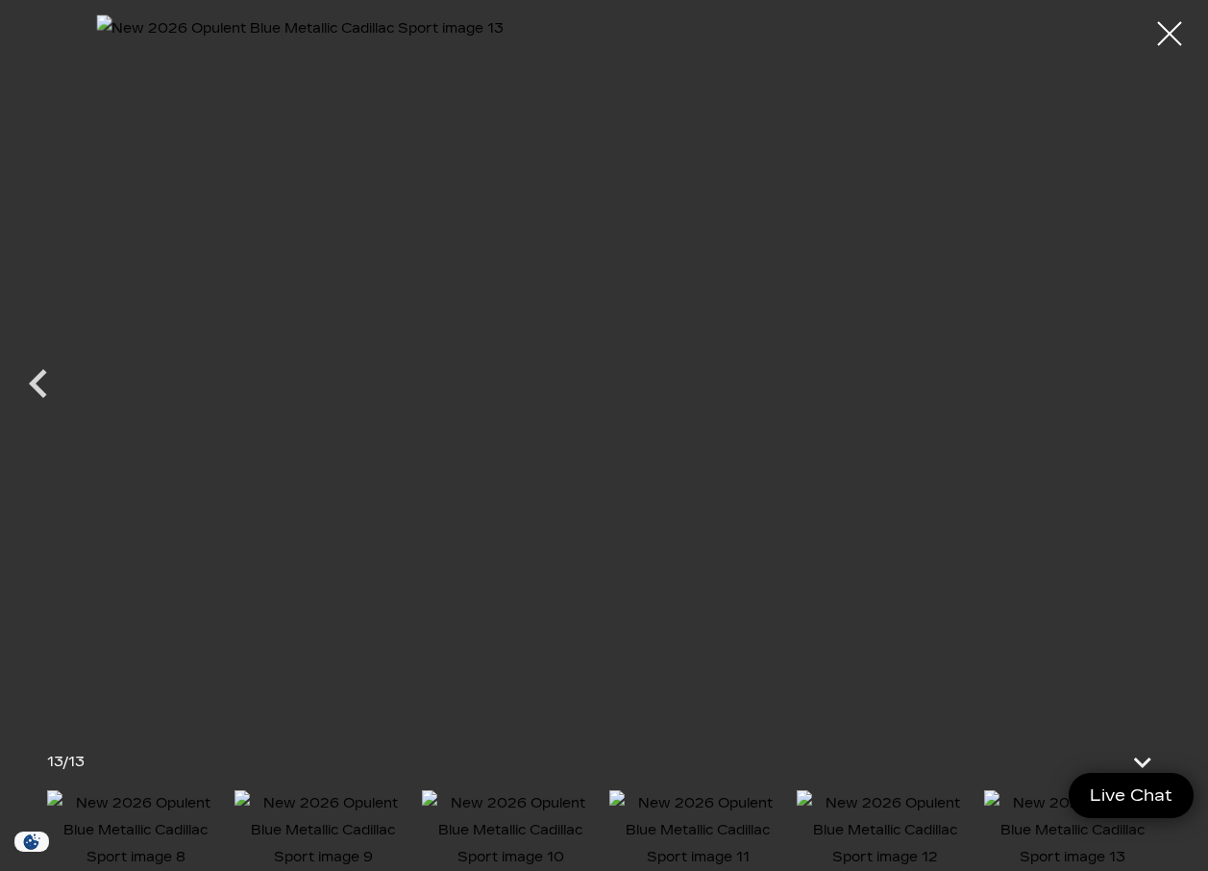
click at [632, 433] on img at bounding box center [604, 365] width 1016 height 702
click at [50, 383] on icon "Previous" at bounding box center [39, 384] width 58 height 58
click at [50, 382] on icon "Previous" at bounding box center [39, 384] width 58 height 58
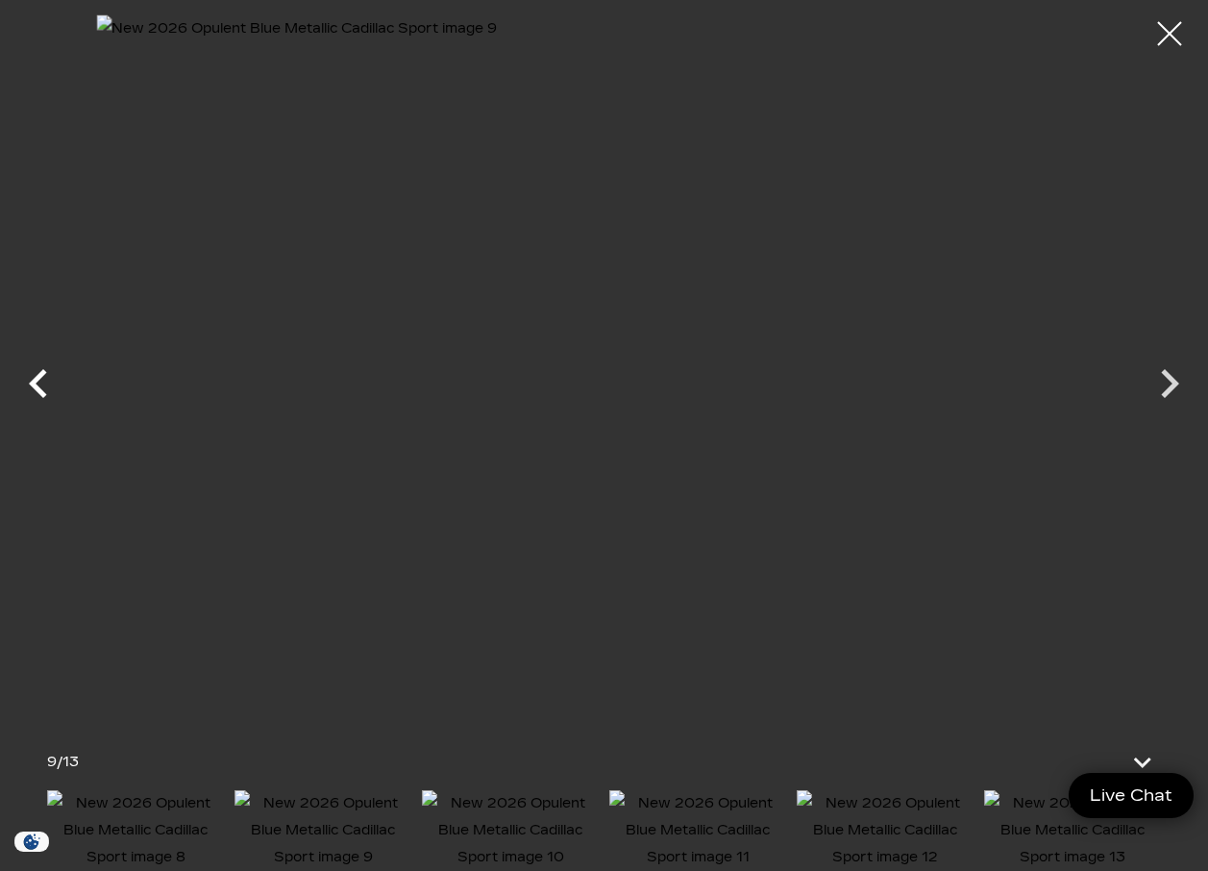
click at [50, 382] on icon "Previous" at bounding box center [39, 384] width 58 height 58
click at [42, 392] on icon "Previous" at bounding box center [38, 383] width 18 height 29
click at [42, 391] on icon "Previous" at bounding box center [38, 383] width 18 height 29
click at [42, 390] on icon "Previous" at bounding box center [38, 383] width 18 height 29
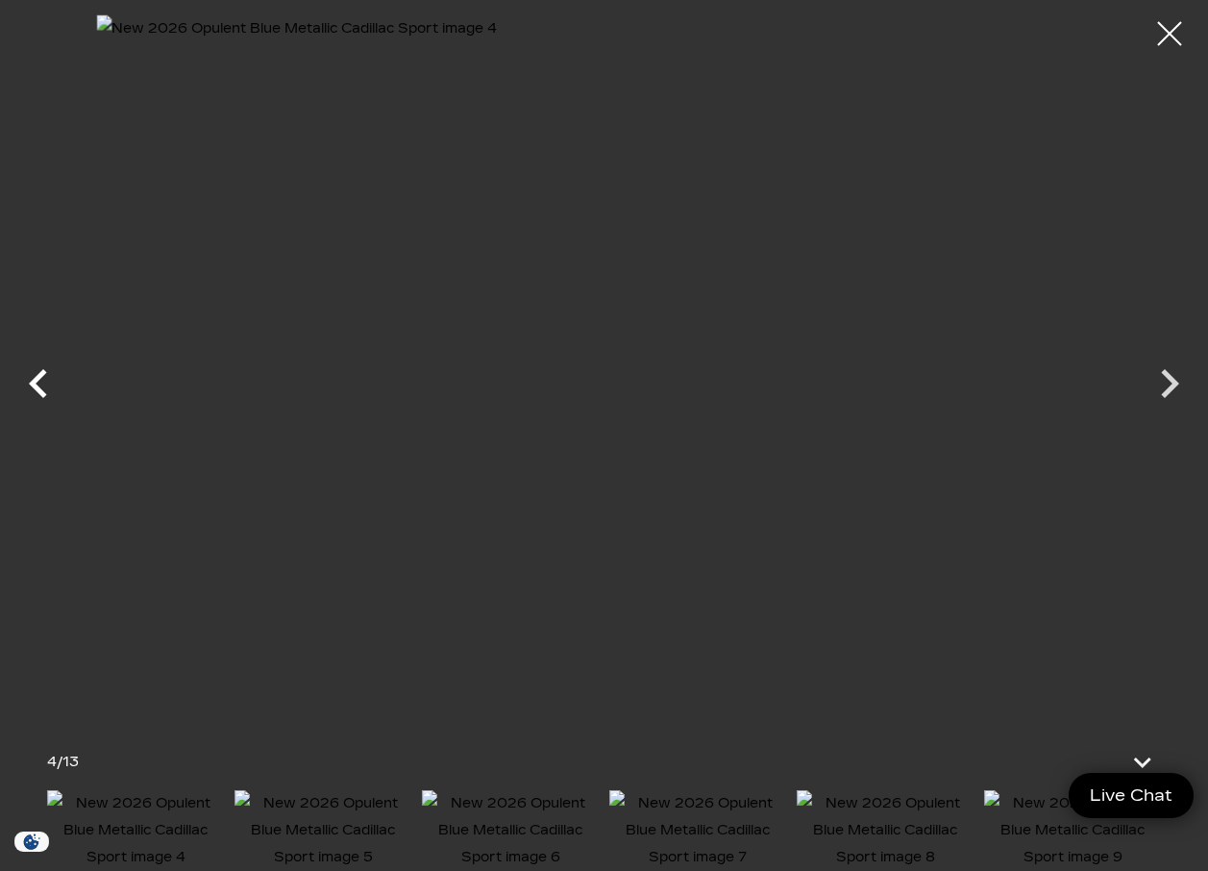
click at [43, 389] on icon "Previous" at bounding box center [39, 384] width 58 height 58
click at [44, 389] on icon "Previous" at bounding box center [39, 384] width 58 height 58
click at [44, 389] on div at bounding box center [604, 365] width 1208 height 702
click at [1166, 35] on div at bounding box center [1170, 34] width 51 height 51
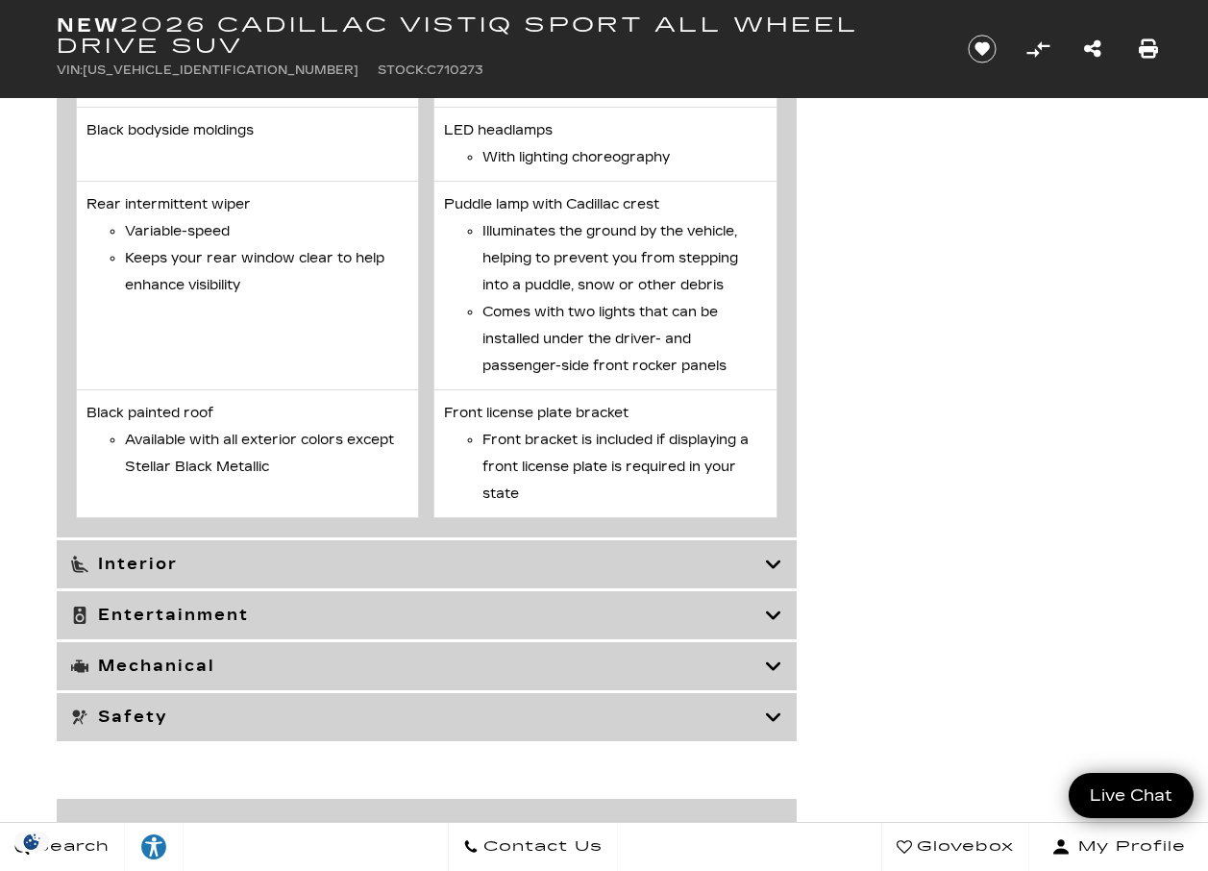
scroll to position [7303, 0]
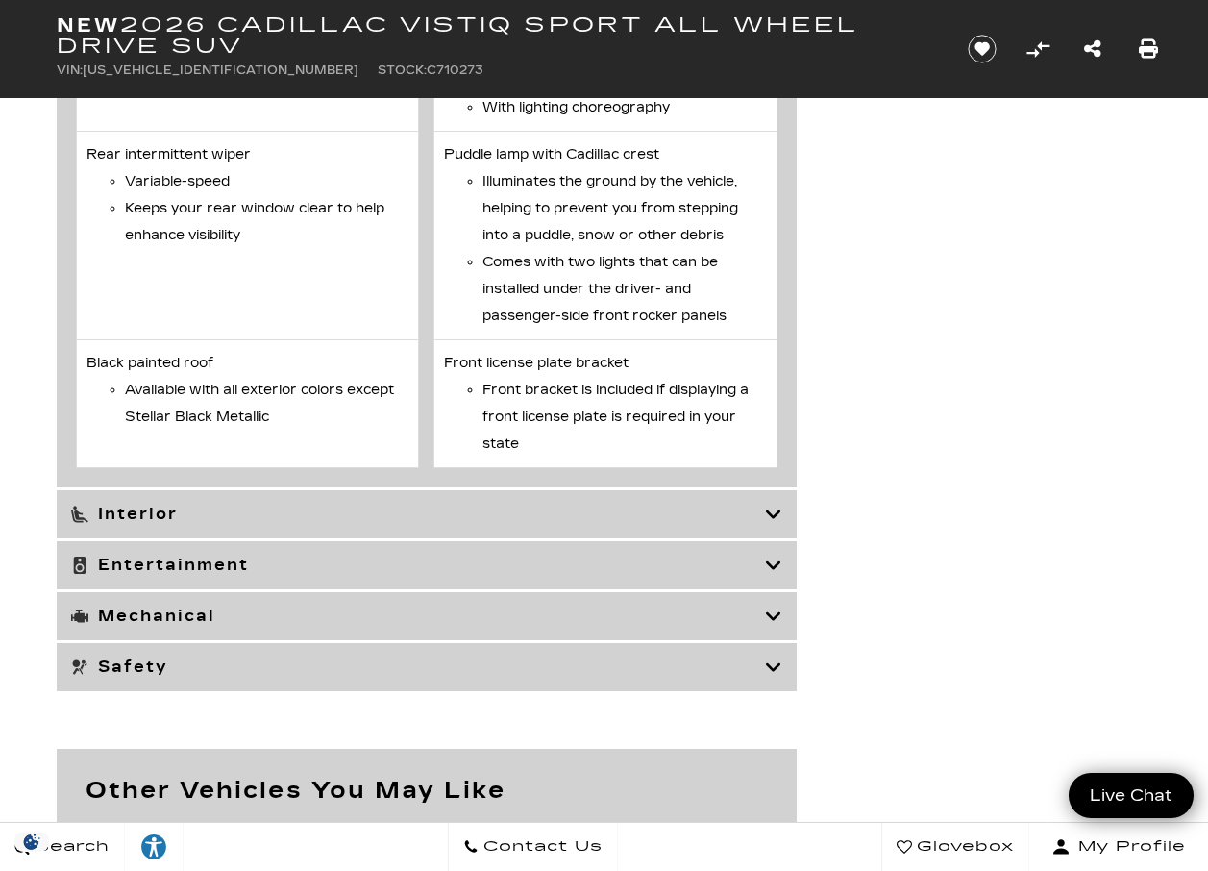
click at [772, 513] on icon at bounding box center [773, 514] width 17 height 19
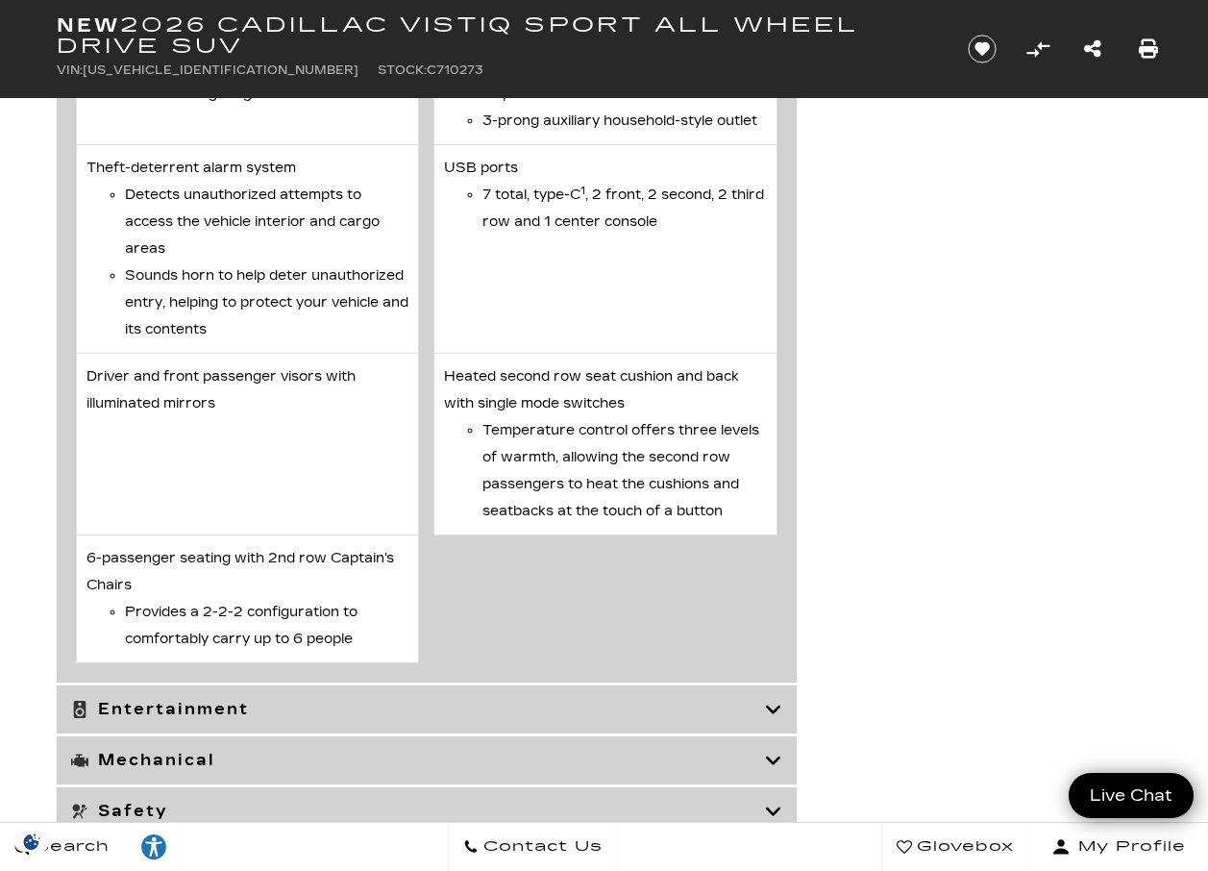
scroll to position [7880, 0]
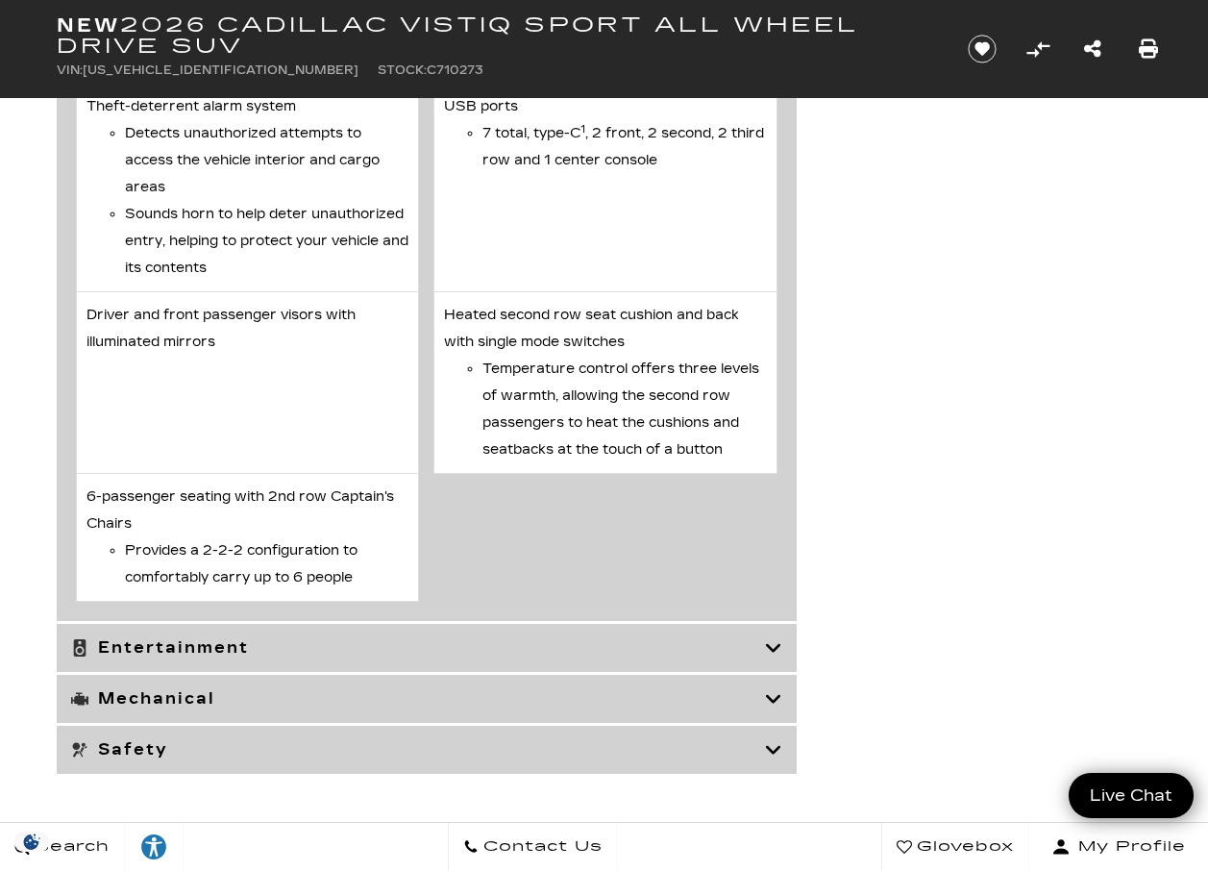
click at [781, 644] on icon at bounding box center [773, 647] width 17 height 19
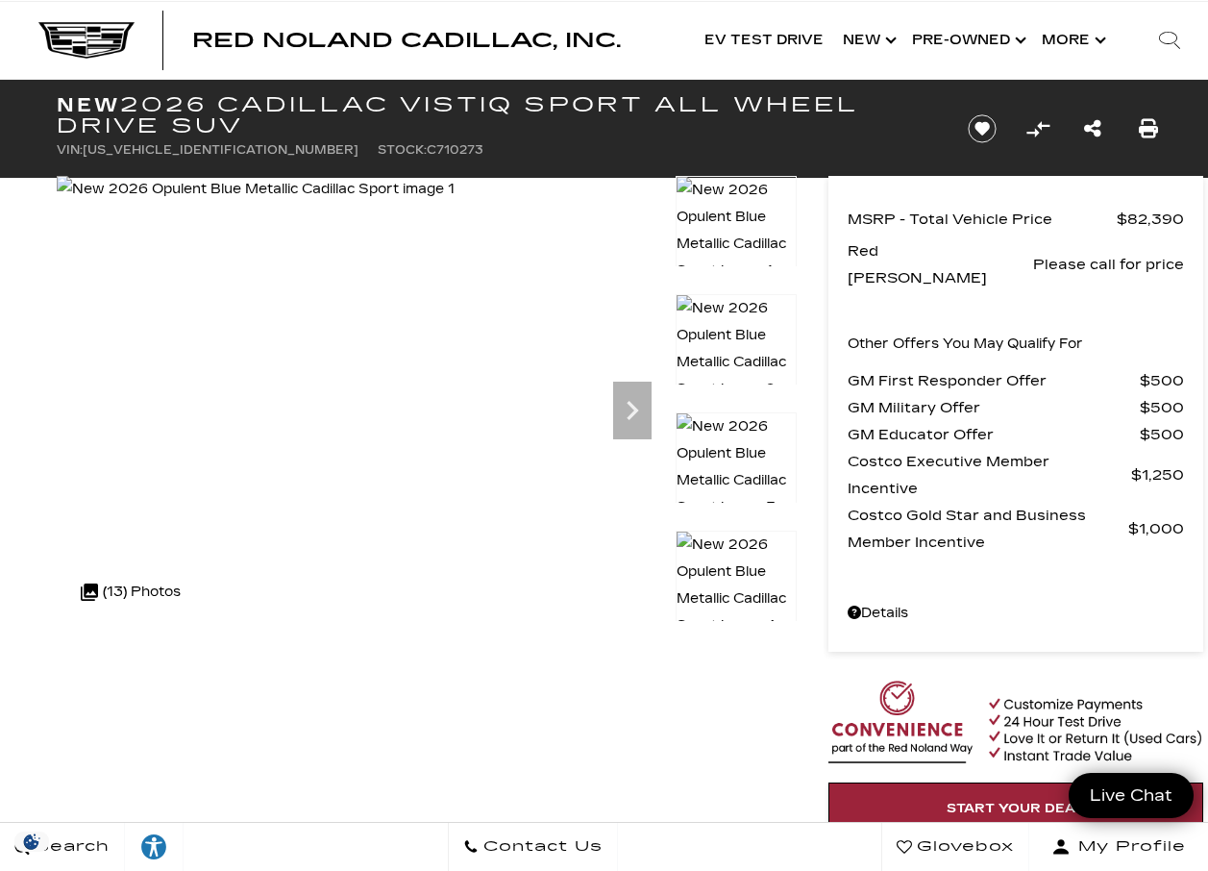
scroll to position [0, 0]
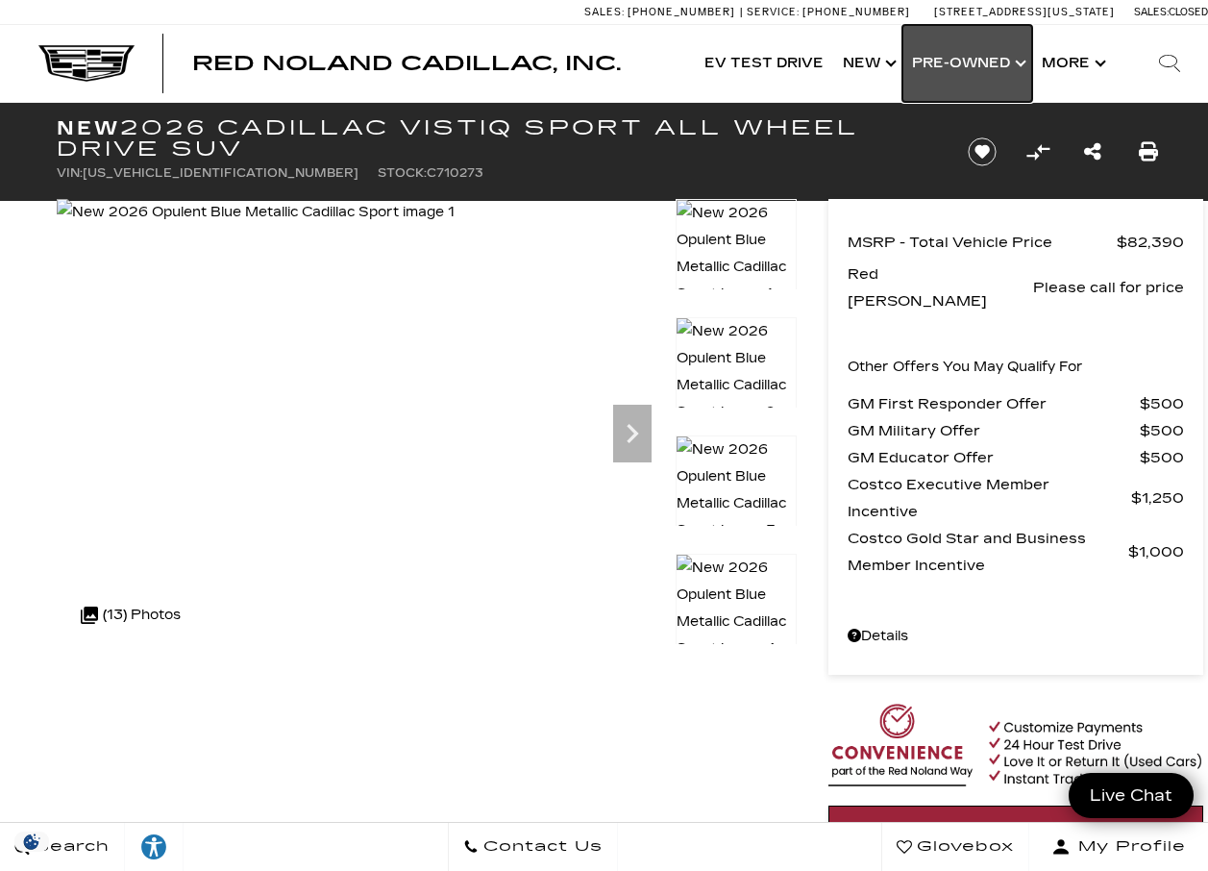
click at [1015, 61] on link "Show Pre-Owned" at bounding box center [967, 63] width 130 height 77
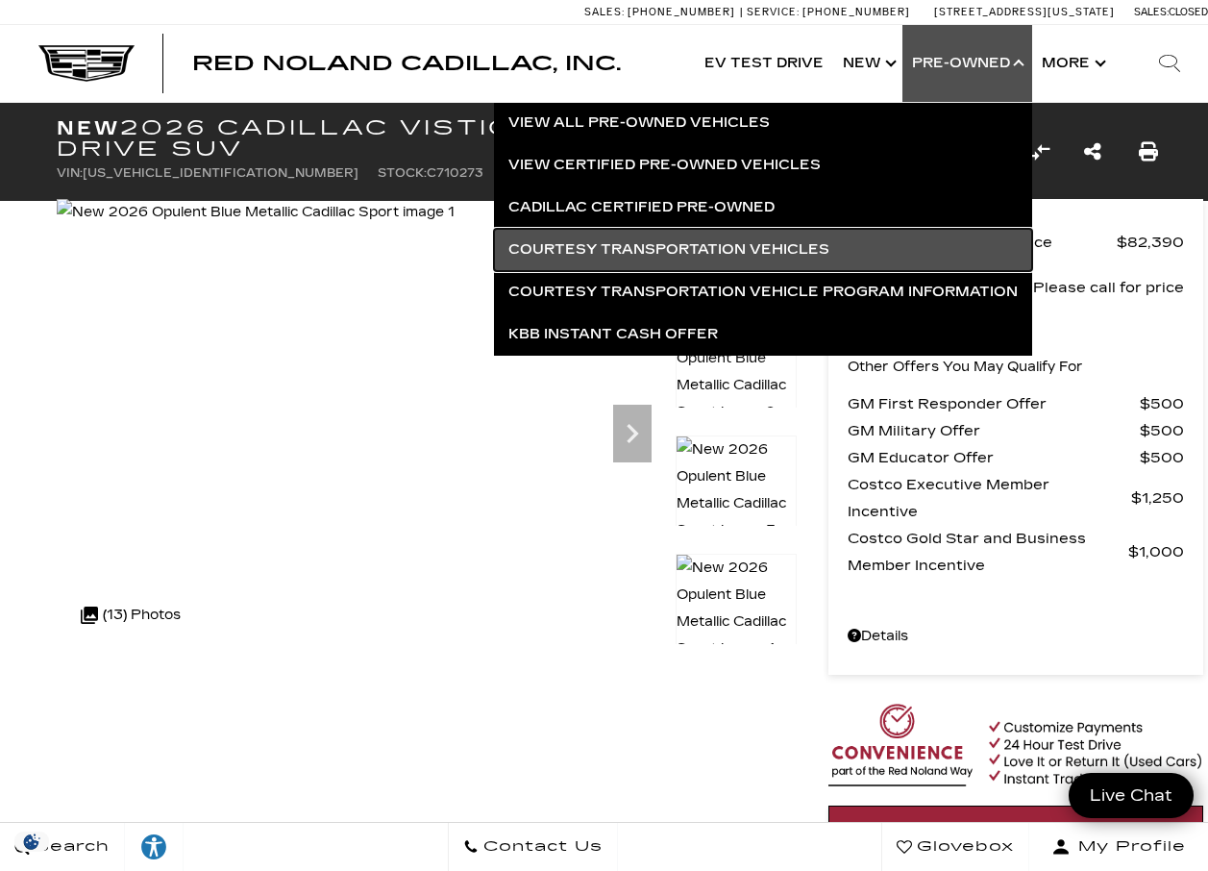
click at [734, 240] on link "Courtesy Transportation Vehicles" at bounding box center [763, 250] width 538 height 42
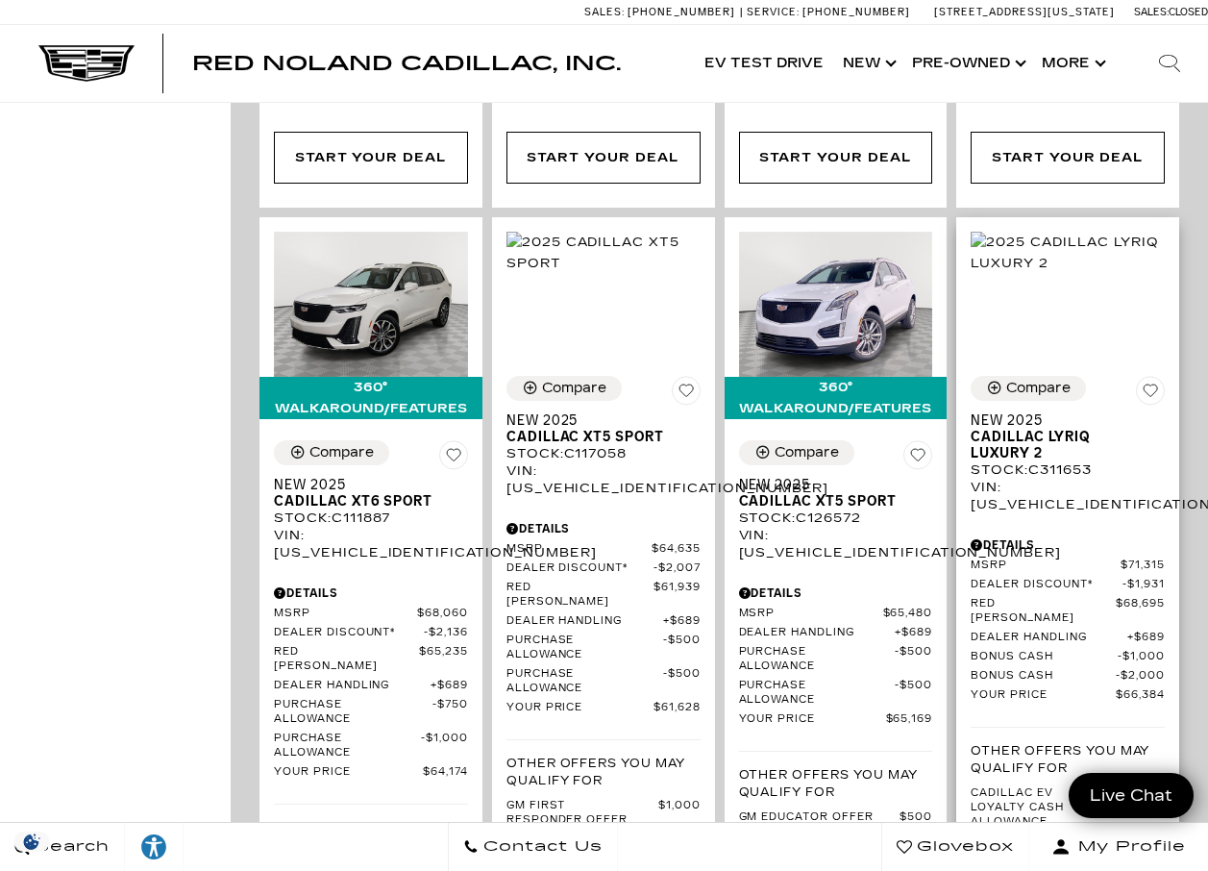
scroll to position [2498, 0]
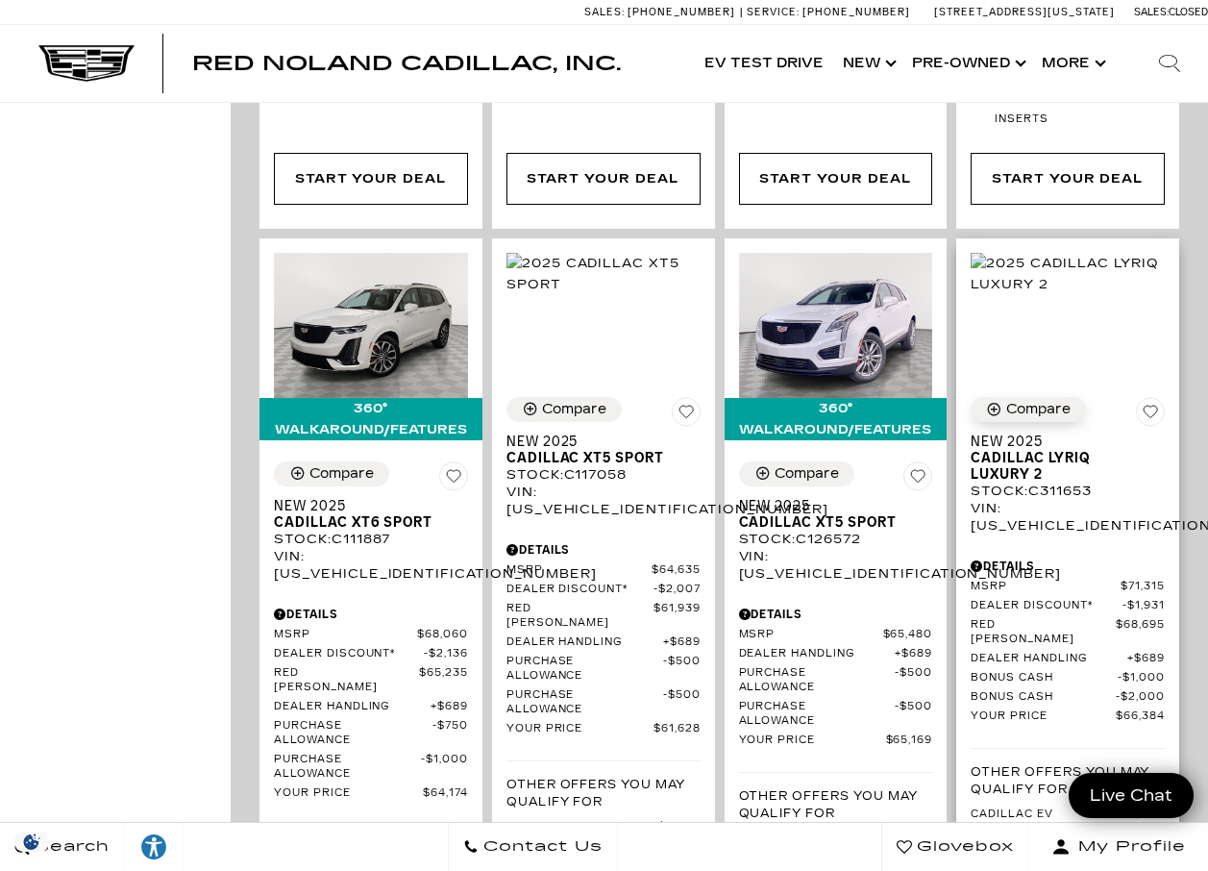
click at [1056, 401] on div "Compare" at bounding box center [1038, 409] width 64 height 17
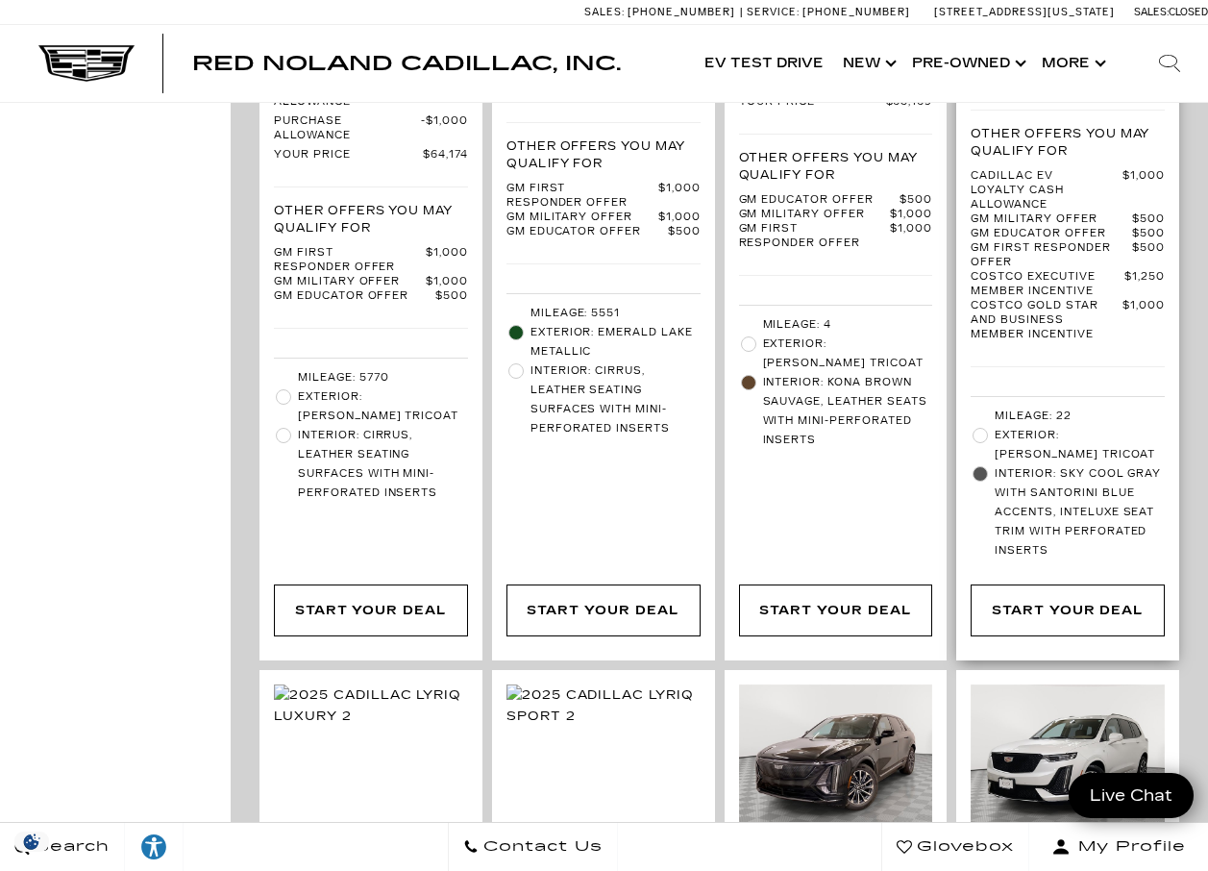
scroll to position [3556, 0]
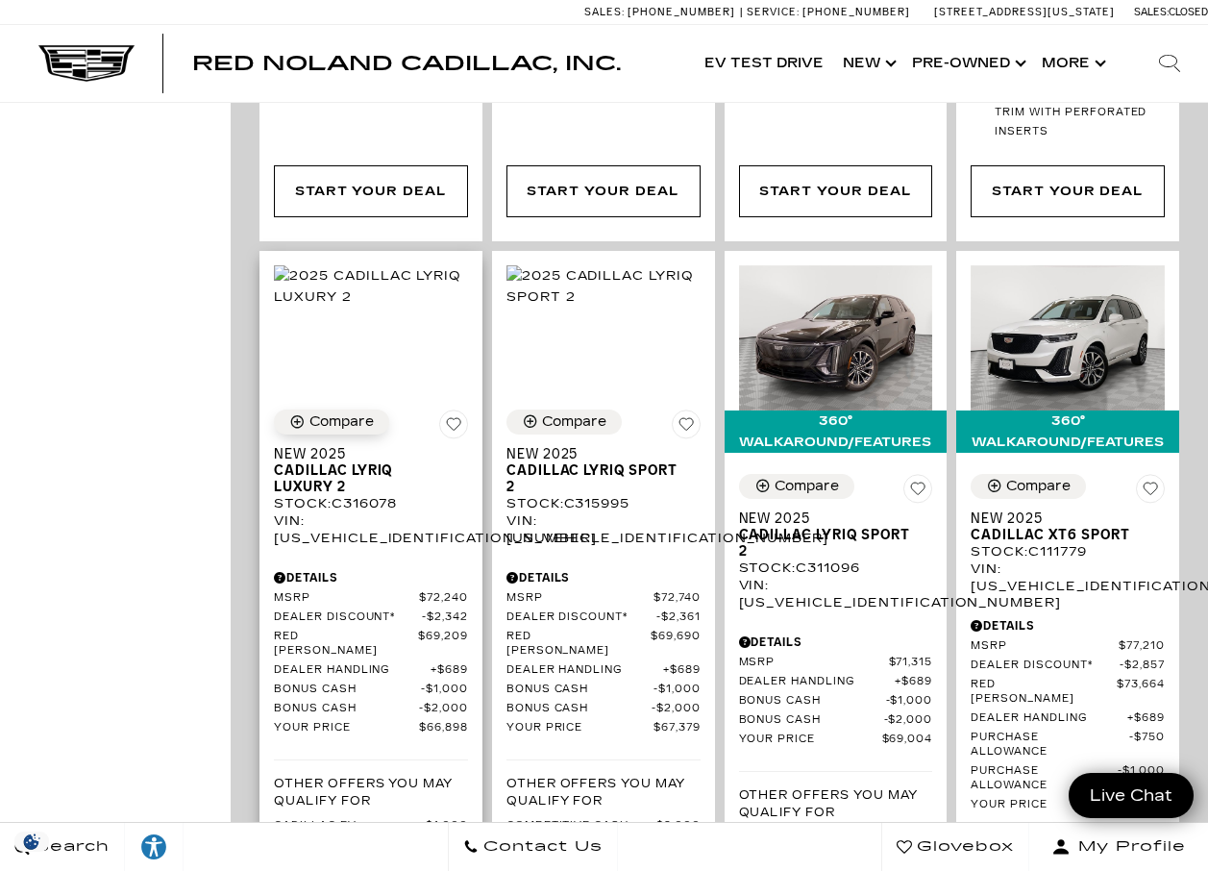
click at [350, 413] on div "Compare" at bounding box center [341, 421] width 64 height 17
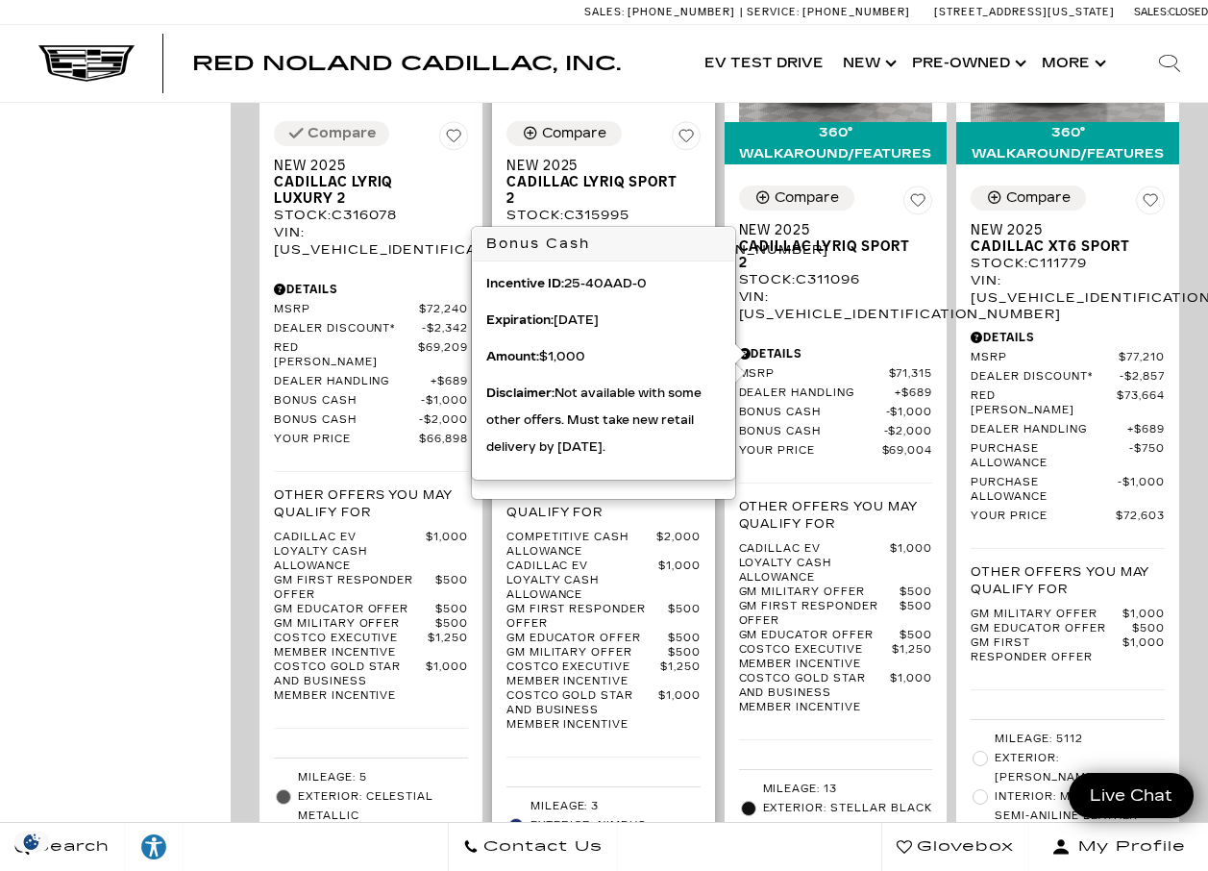
scroll to position [3940, 0]
